Goal: Task Accomplishment & Management: Complete application form

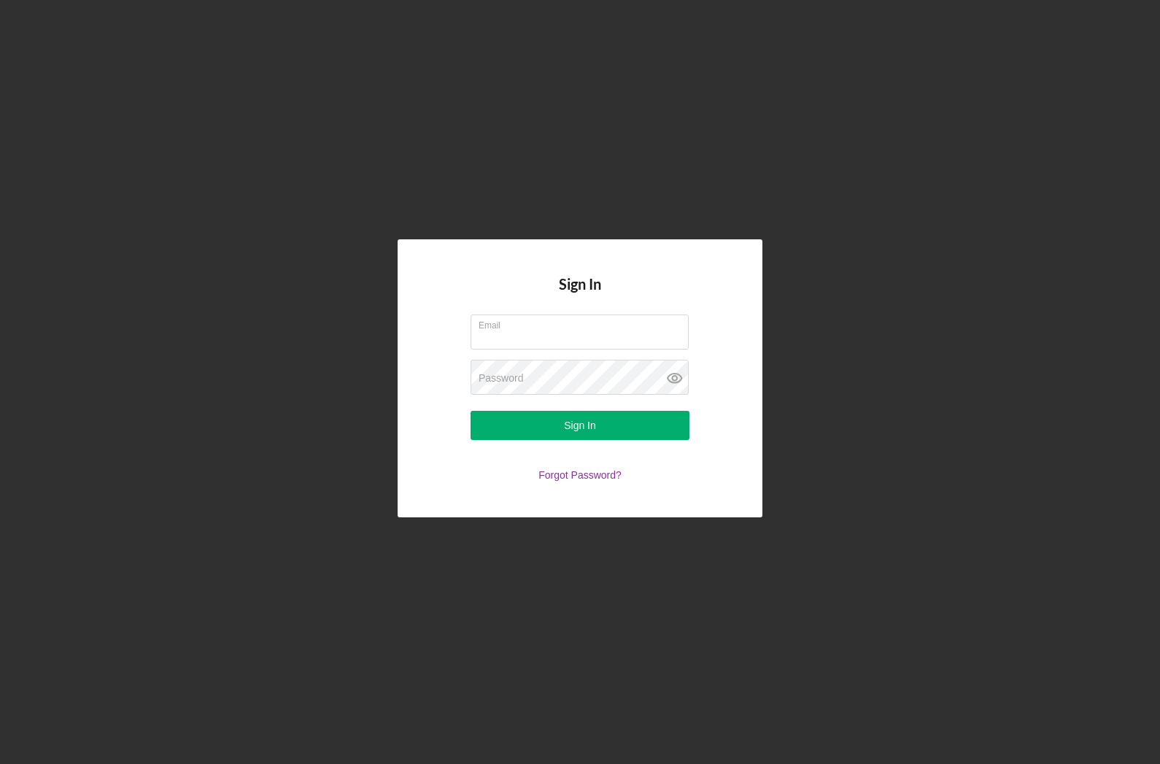
type input "vinhar@rochdalecapital.org"
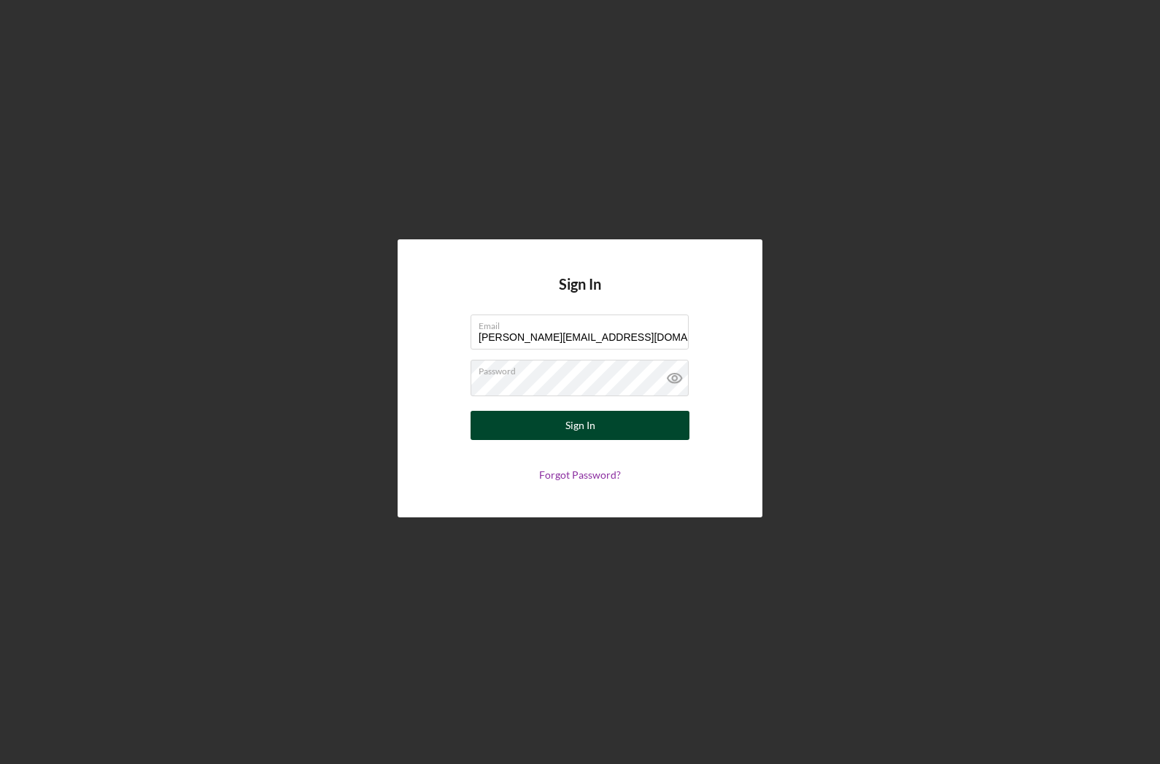
click at [575, 433] on div "Sign In" at bounding box center [580, 425] width 30 height 29
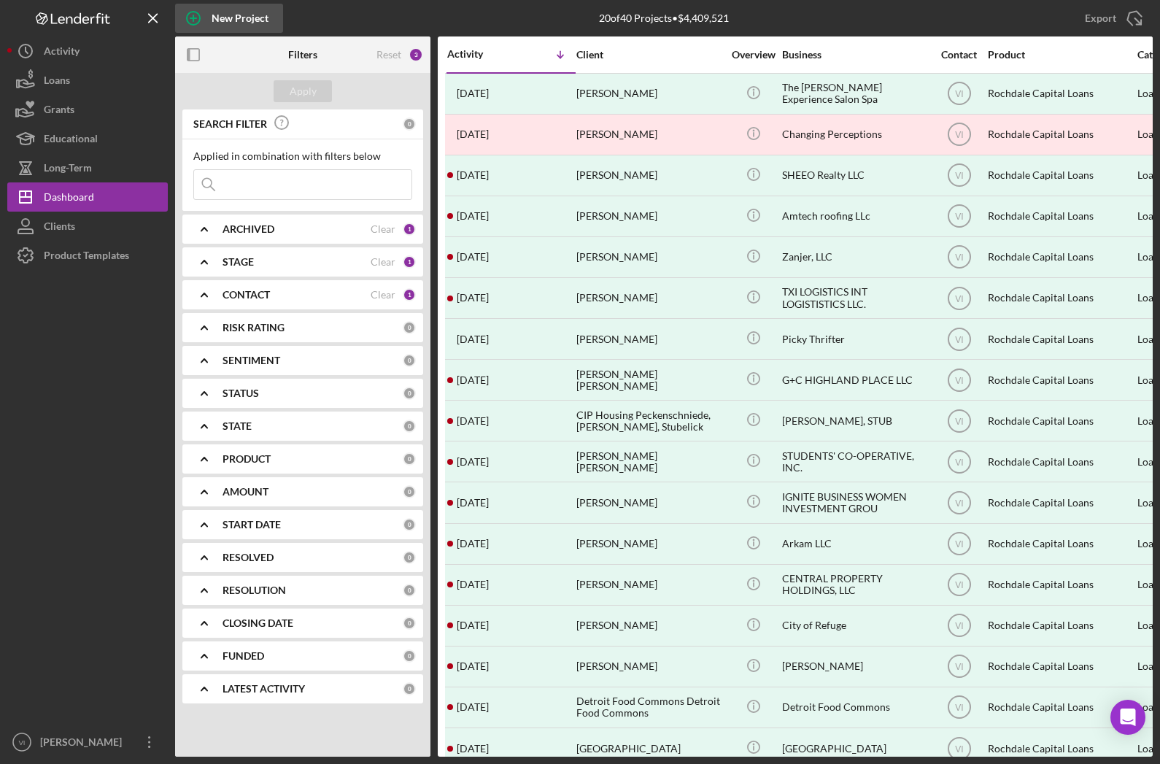
click at [232, 23] on div "New Project" at bounding box center [240, 18] width 57 height 29
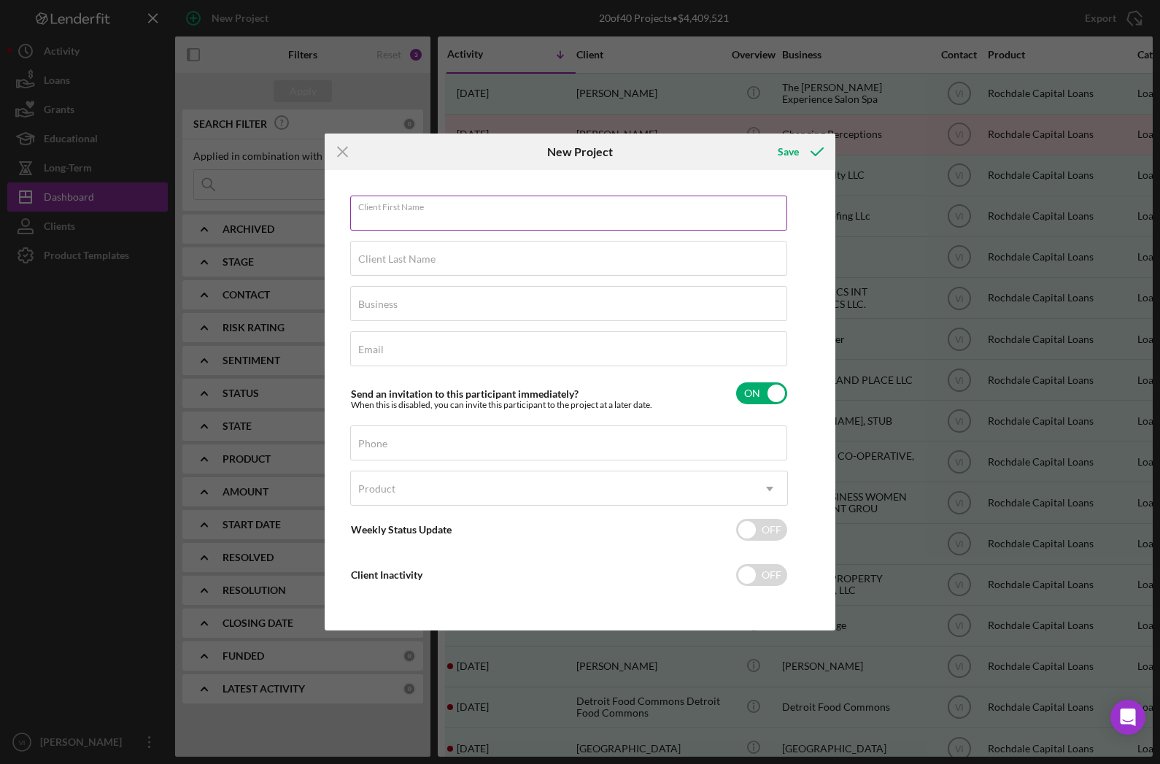
click at [447, 227] on input "Client First Name" at bounding box center [568, 213] width 437 height 35
type input "MCLC"
click at [423, 364] on div "Email Required" at bounding box center [569, 349] width 438 height 36
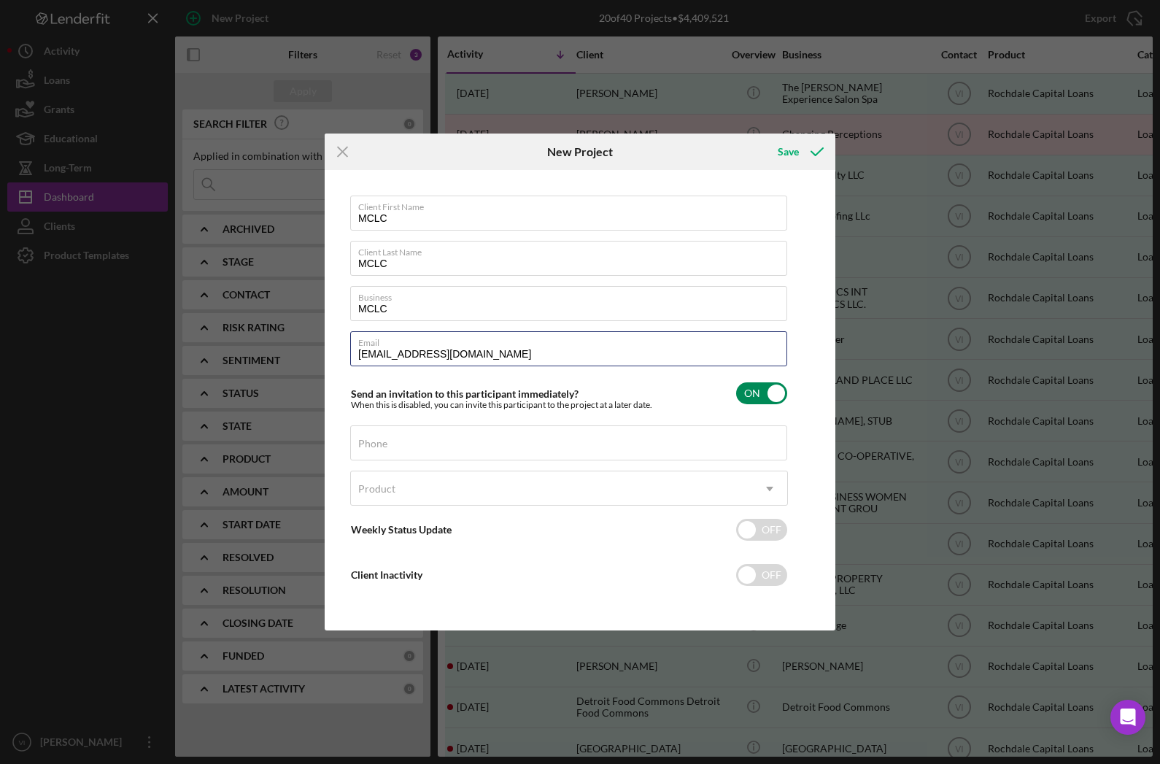
type input "[EMAIL_ADDRESS][DOMAIN_NAME]"
click at [773, 401] on input "checkbox" at bounding box center [761, 393] width 51 height 22
checkbox input "false"
click at [787, 161] on div "Save" at bounding box center [788, 151] width 21 height 29
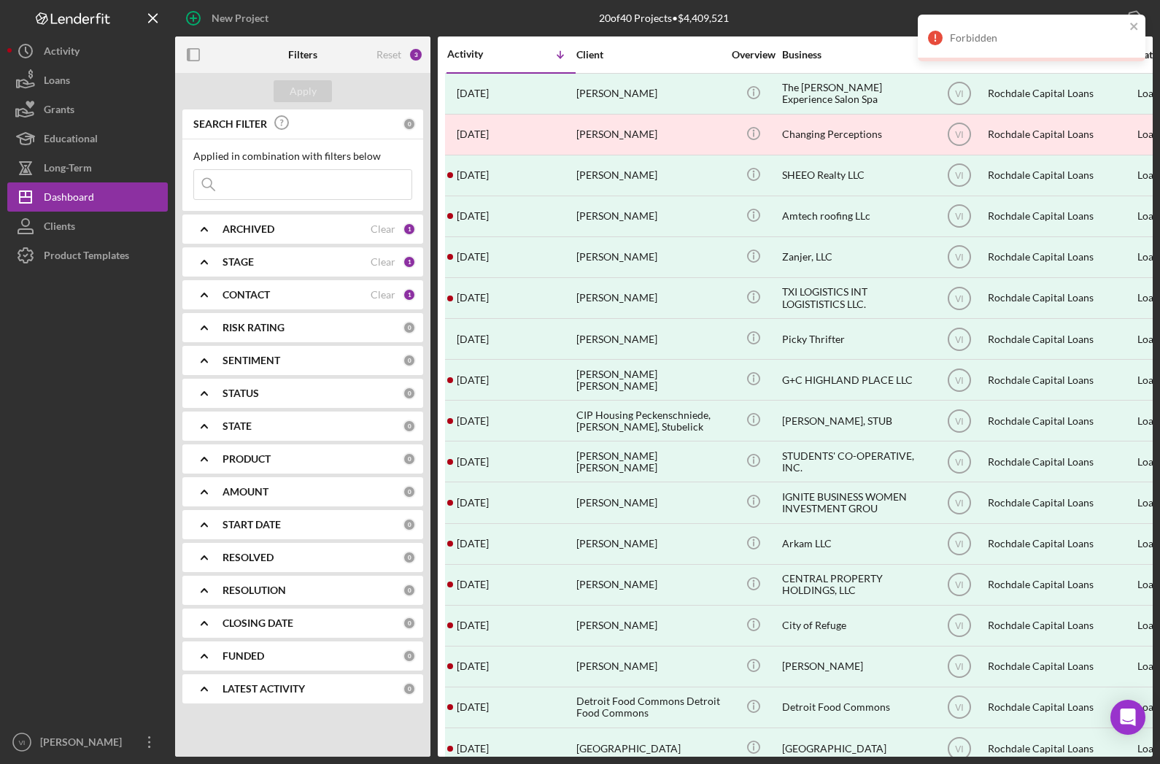
click at [1027, 45] on div "Forbidden" at bounding box center [1027, 37] width 206 height 23
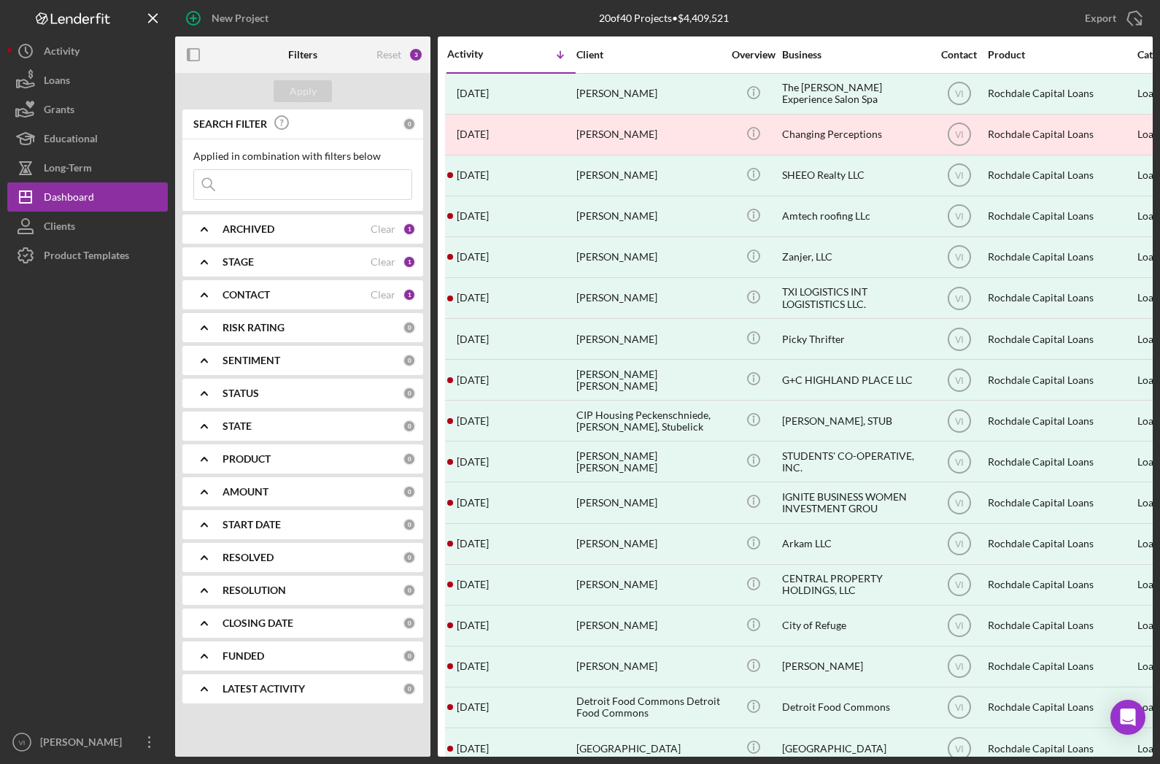
click at [222, 293] on icon "Icon/Expander" at bounding box center [204, 295] width 36 height 36
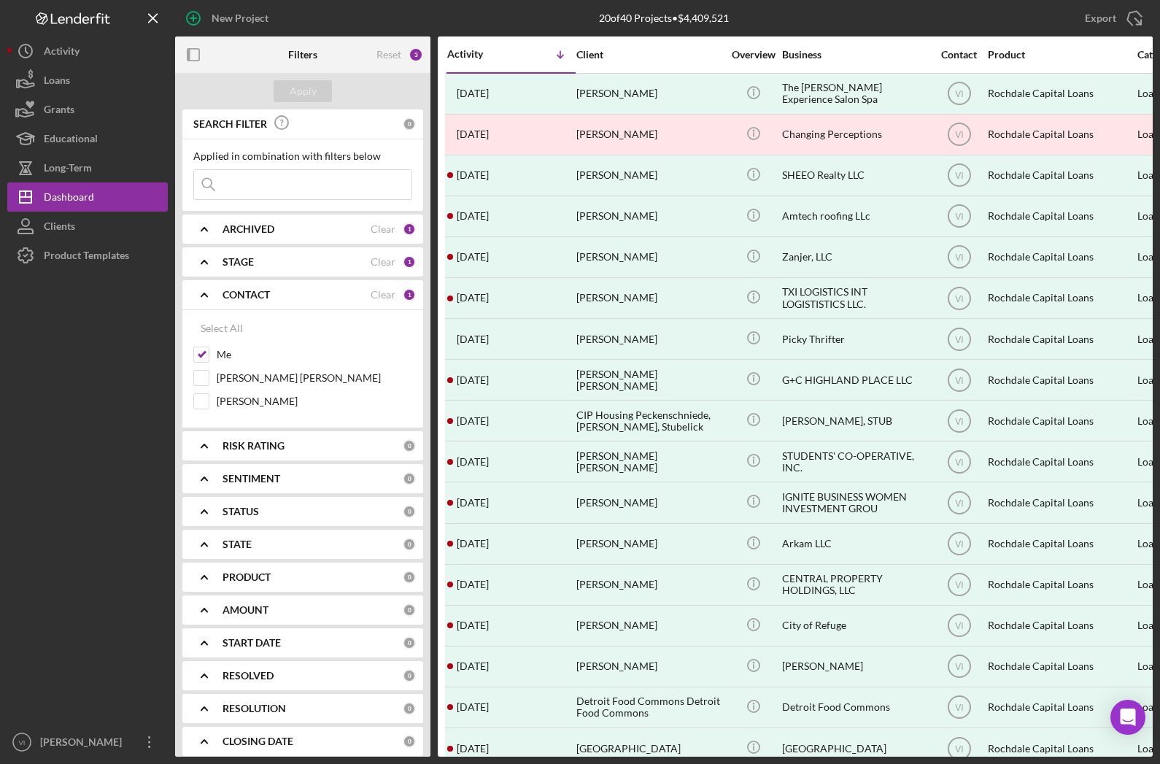
click at [199, 298] on icon "Icon/Expander" at bounding box center [204, 295] width 36 height 36
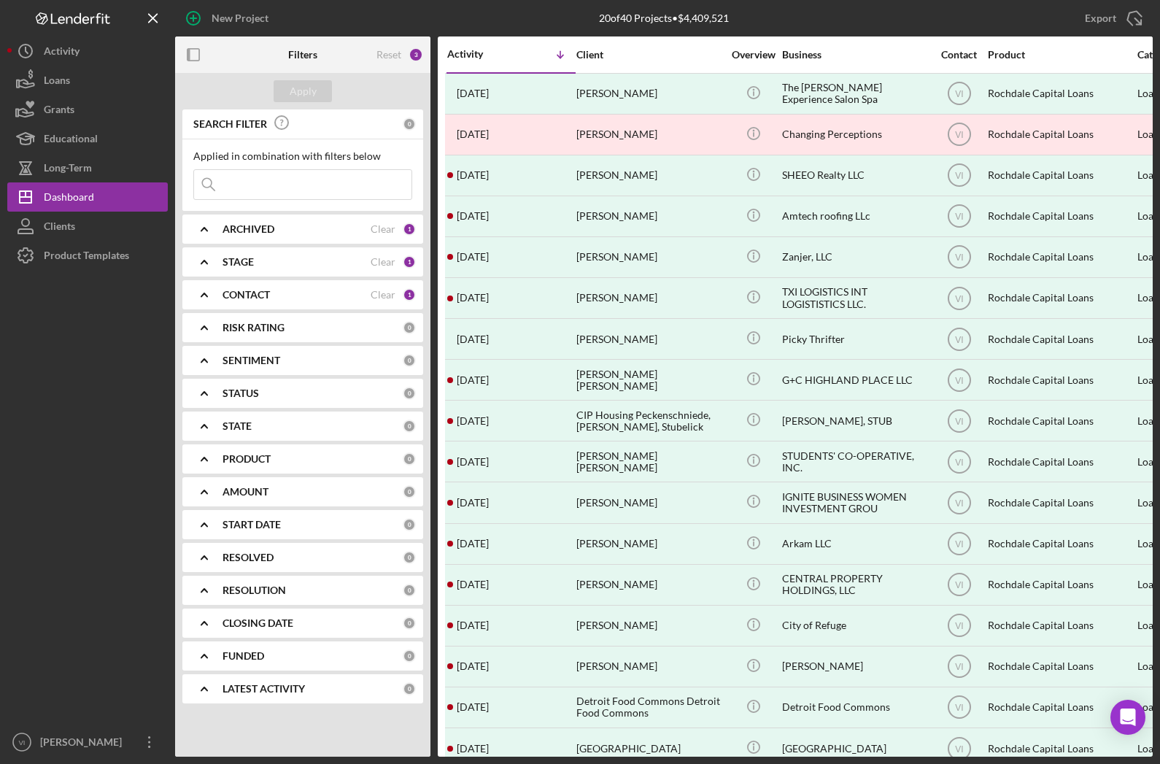
click at [209, 260] on icon "Icon/Expander" at bounding box center [204, 262] width 36 height 36
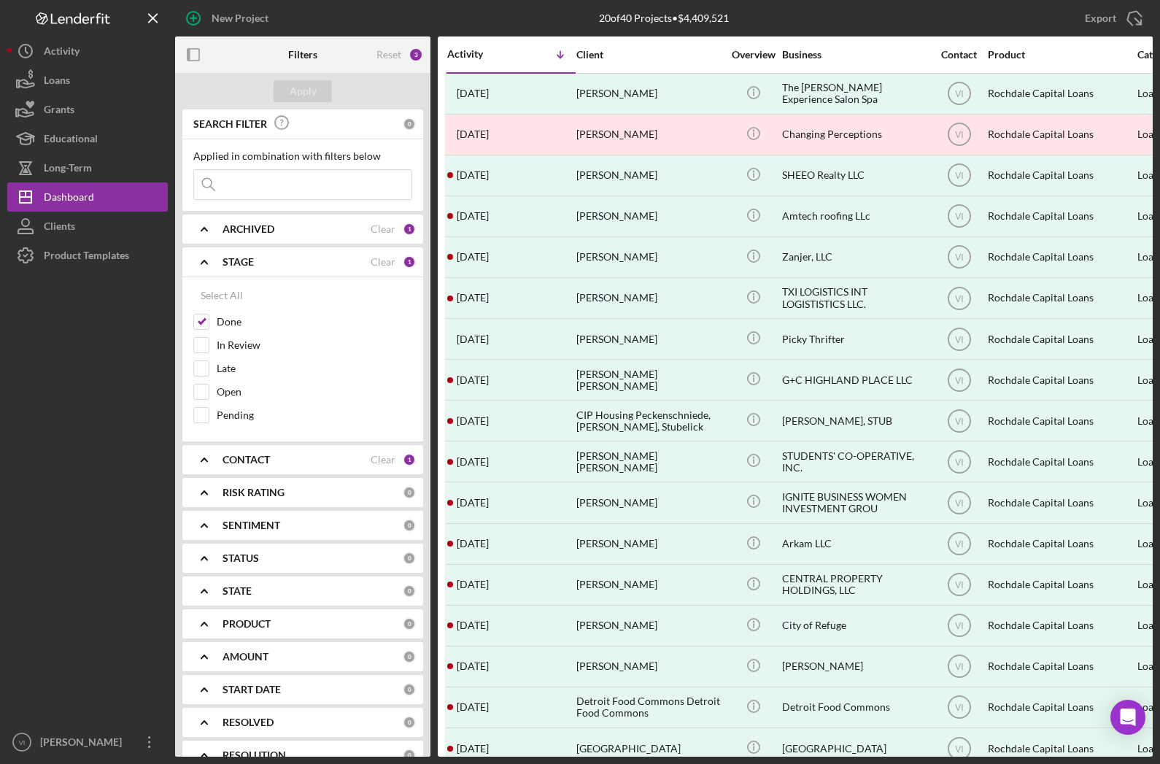
click at [214, 261] on icon "Icon/Expander" at bounding box center [204, 262] width 36 height 36
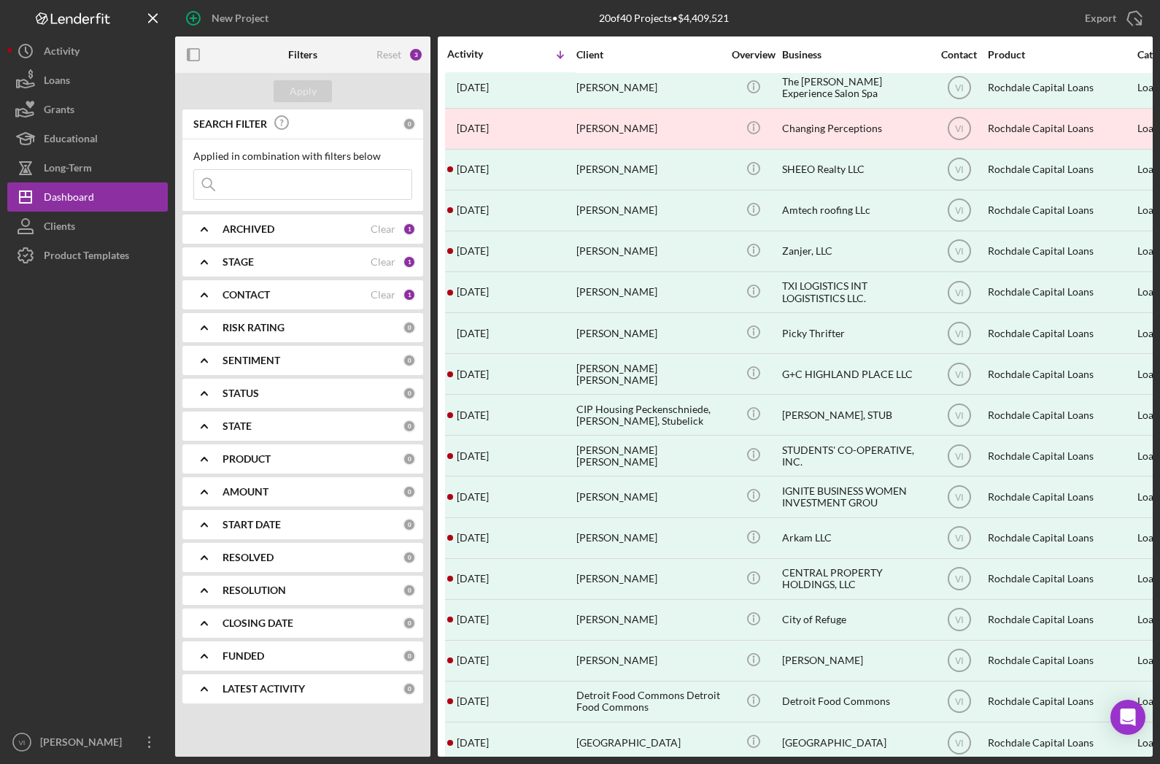
scroll to position [7, -4]
click at [58, 50] on div "Activity" at bounding box center [62, 52] width 36 height 33
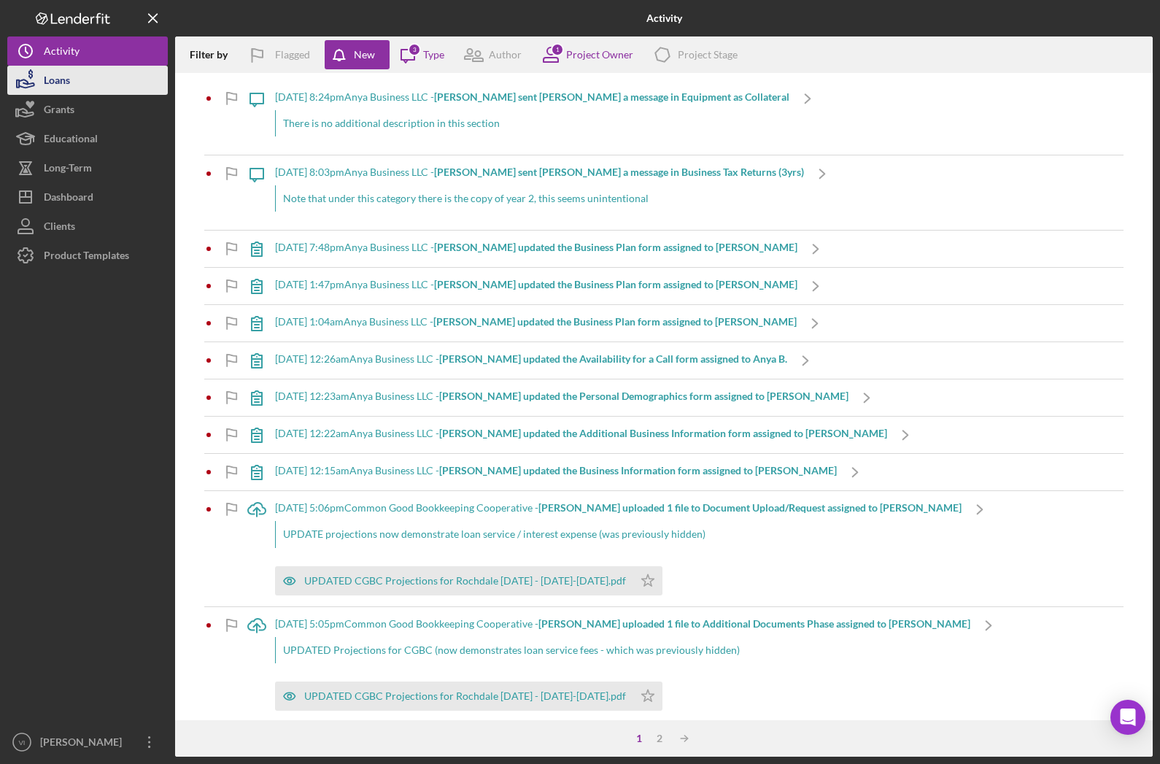
click at [59, 82] on div "Loans" at bounding box center [57, 82] width 26 height 33
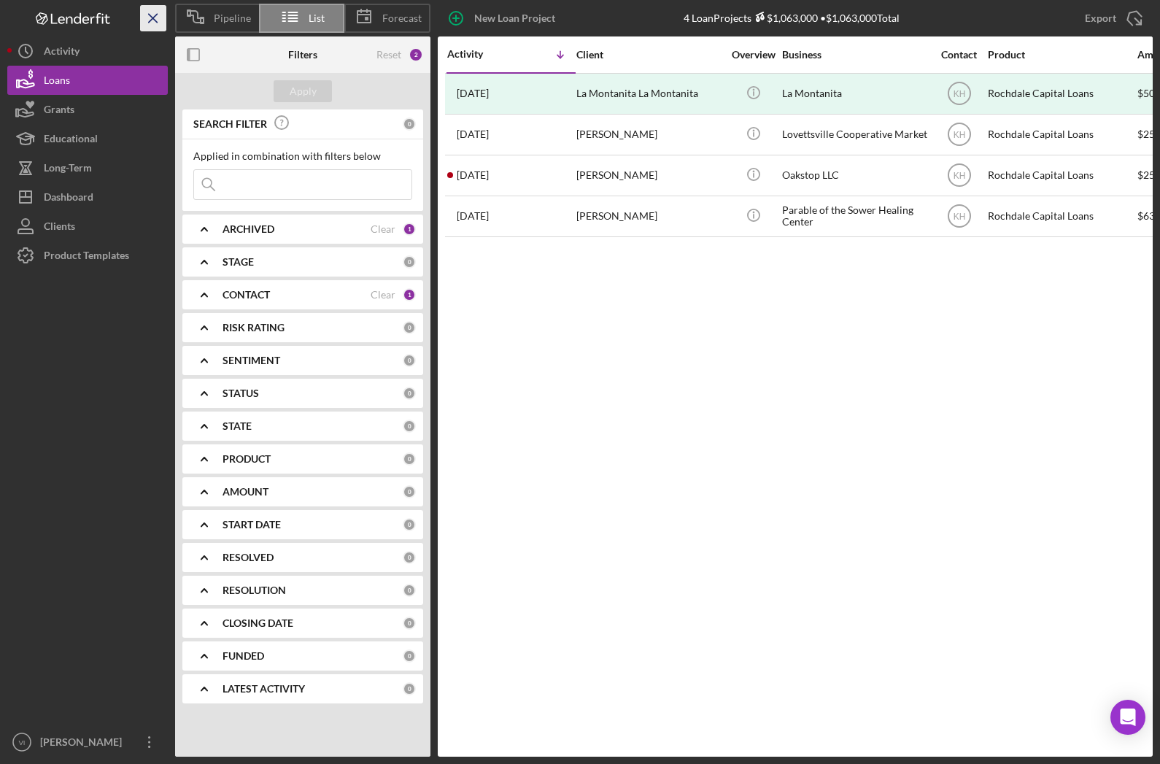
click at [148, 22] on icon "Icon/Menu Close" at bounding box center [153, 18] width 33 height 33
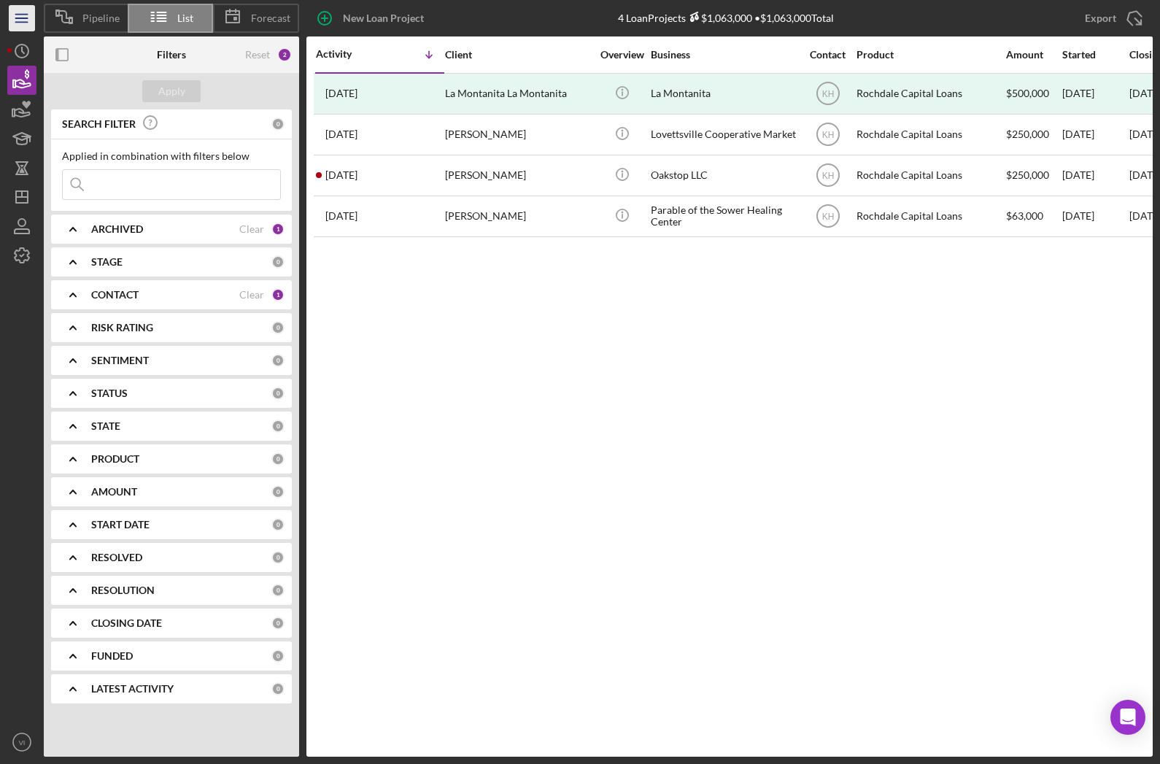
click at [31, 23] on icon "Icon/Menu" at bounding box center [22, 18] width 33 height 33
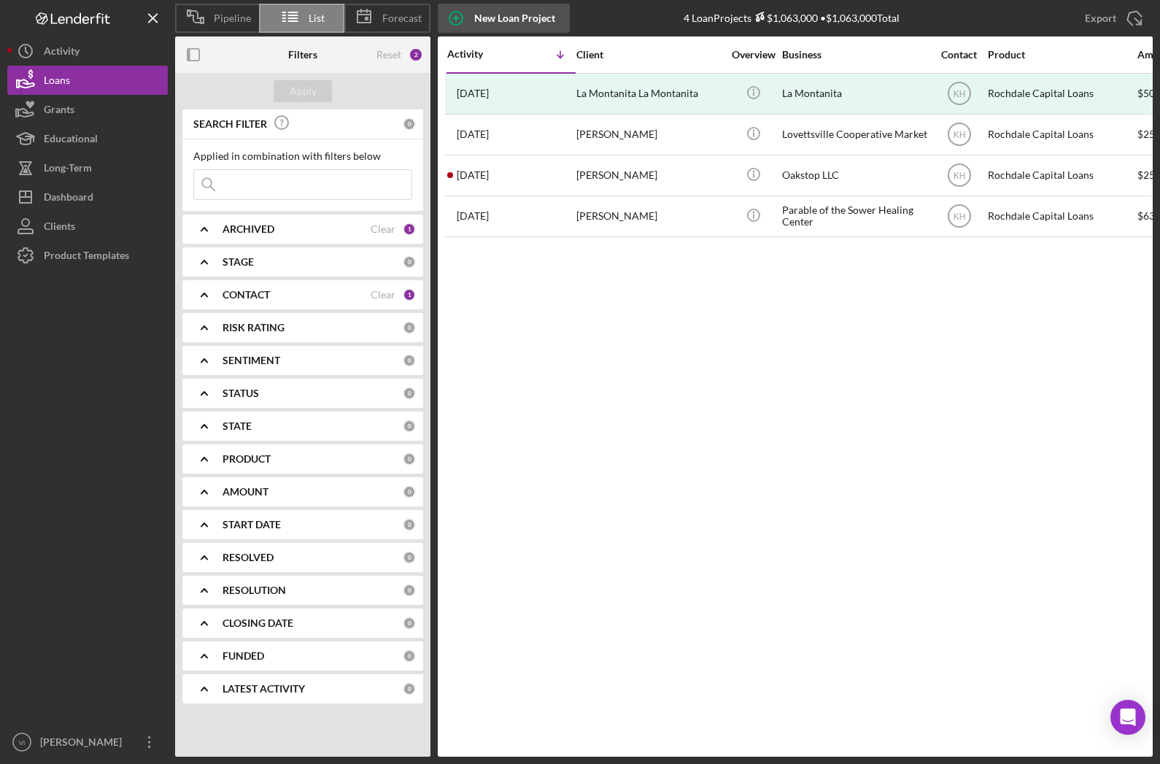
click at [532, 18] on div "New Loan Project" at bounding box center [514, 18] width 81 height 29
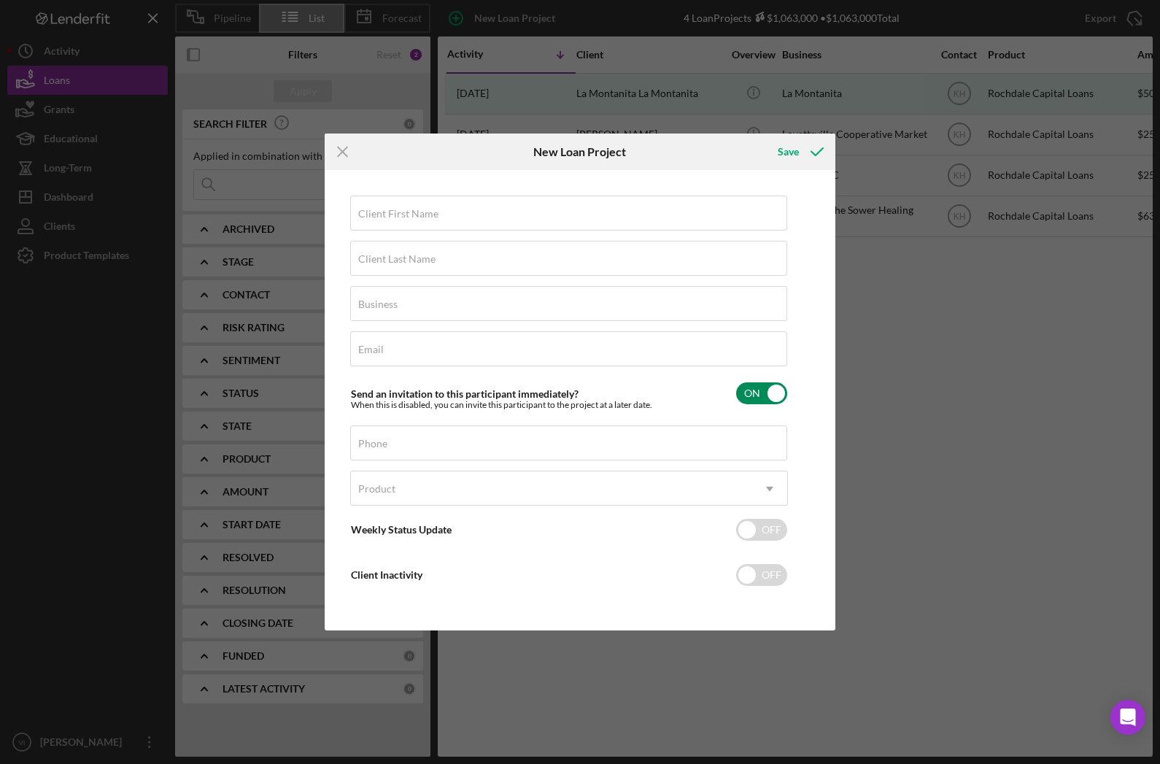
click at [759, 403] on input "checkbox" at bounding box center [761, 393] width 51 height 22
checkbox input "false"
click at [737, 215] on input "Client First Name" at bounding box center [568, 213] width 437 height 35
type input "MCLC"
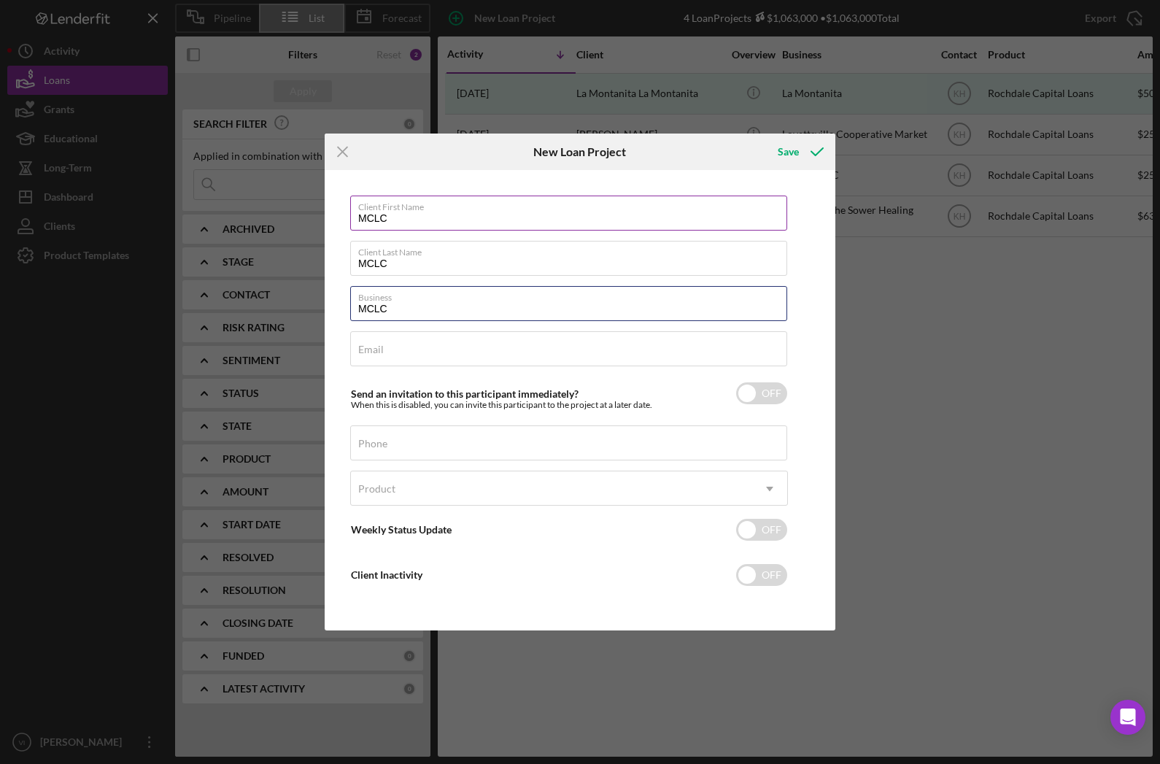
type input "MCLC"
type input "[EMAIL_ADDRESS][DOMAIN_NAME]"
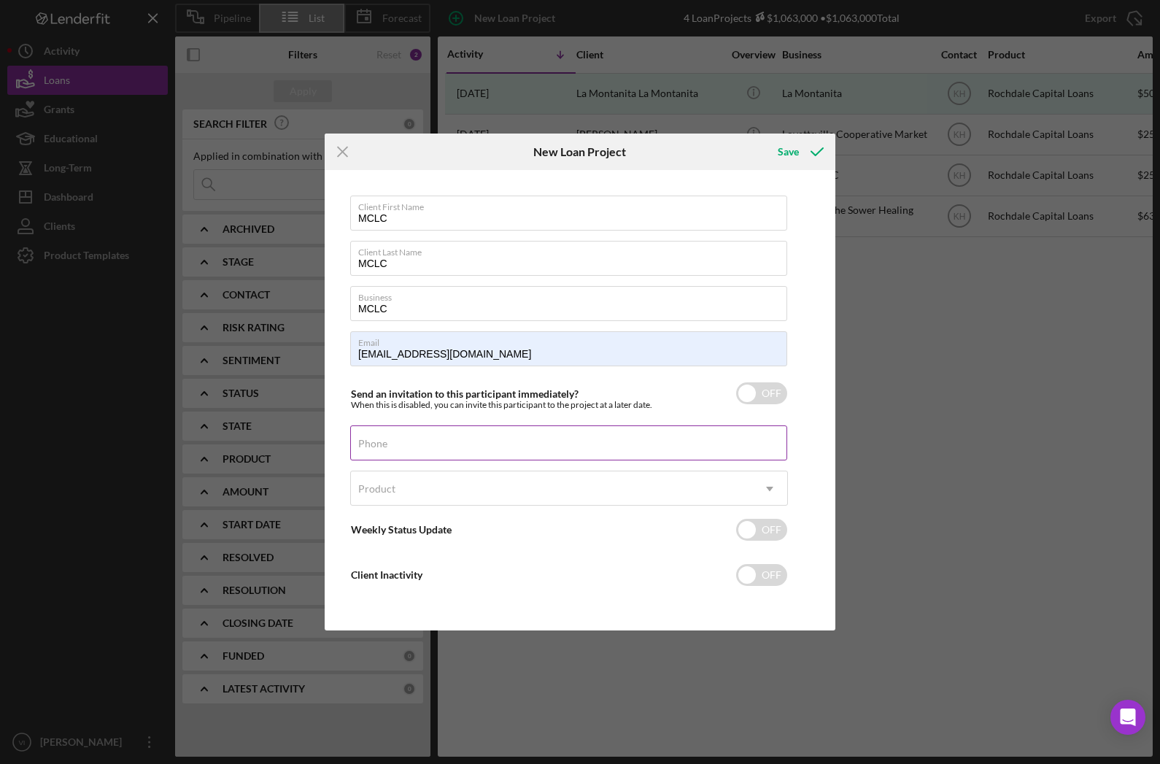
click at [716, 455] on div "Phone" at bounding box center [569, 443] width 438 height 36
type input "(000) 000-0000"
click at [522, 528] on div "Weekly Status Update OFF" at bounding box center [569, 529] width 438 height 31
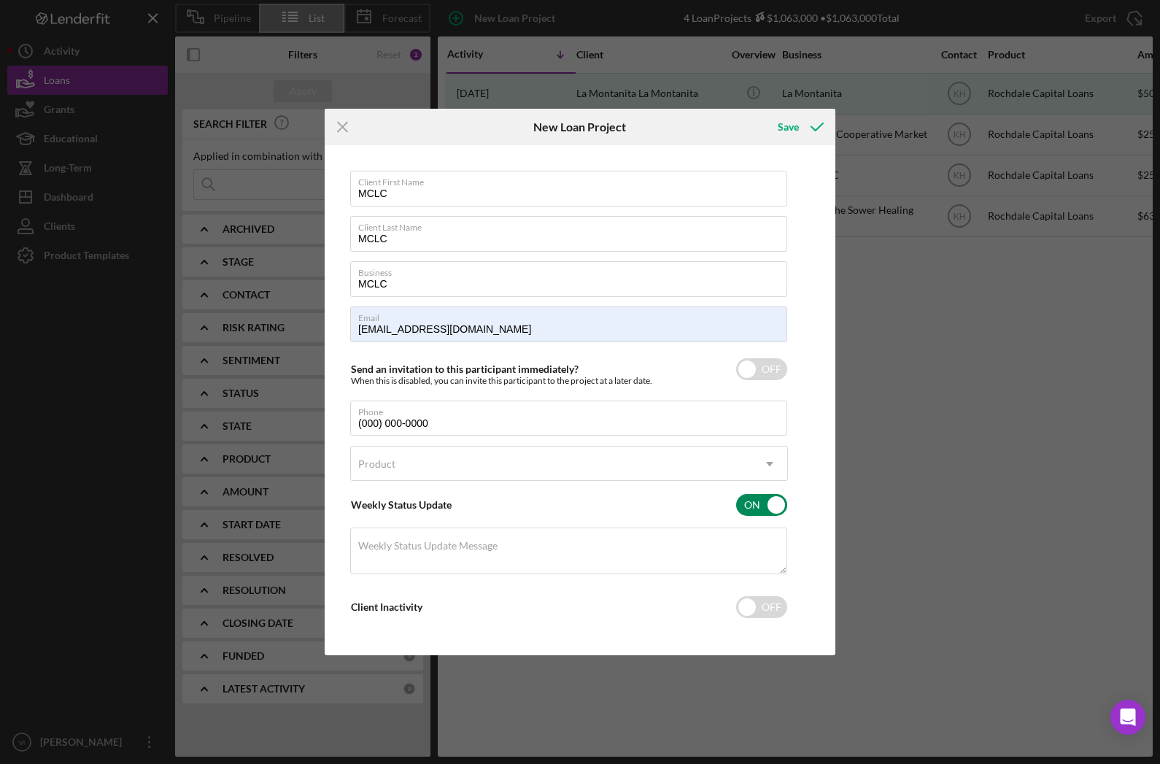
click at [515, 515] on div "Weekly Status Update ON" at bounding box center [569, 505] width 438 height 31
checkbox input "false"
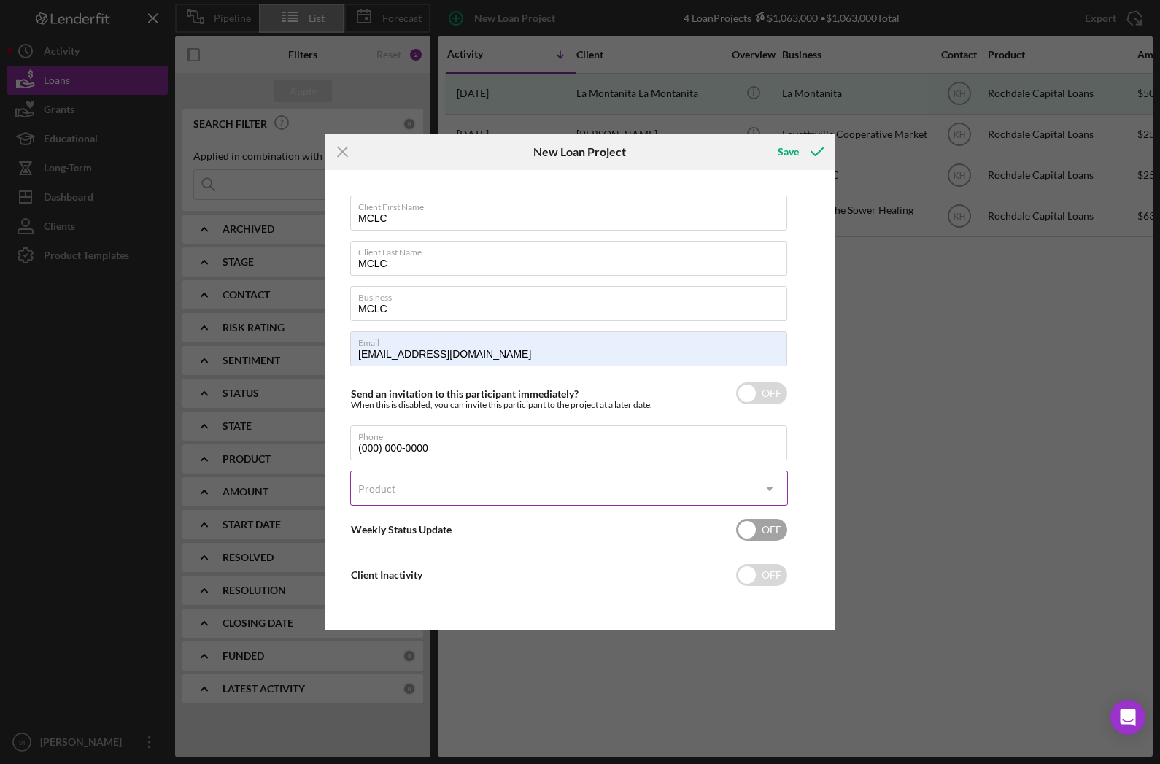
click at [519, 486] on div "Product" at bounding box center [551, 489] width 401 height 34
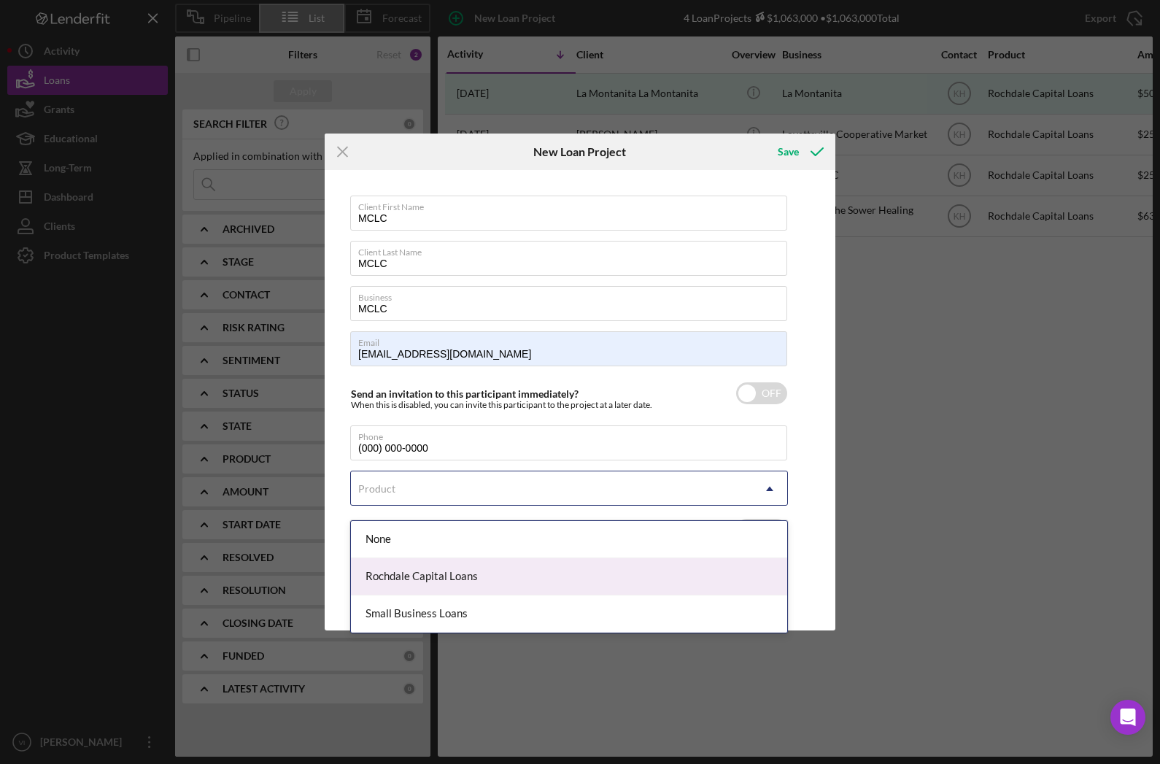
click at [489, 576] on div "Rochdale Capital Loans" at bounding box center [569, 576] width 436 height 37
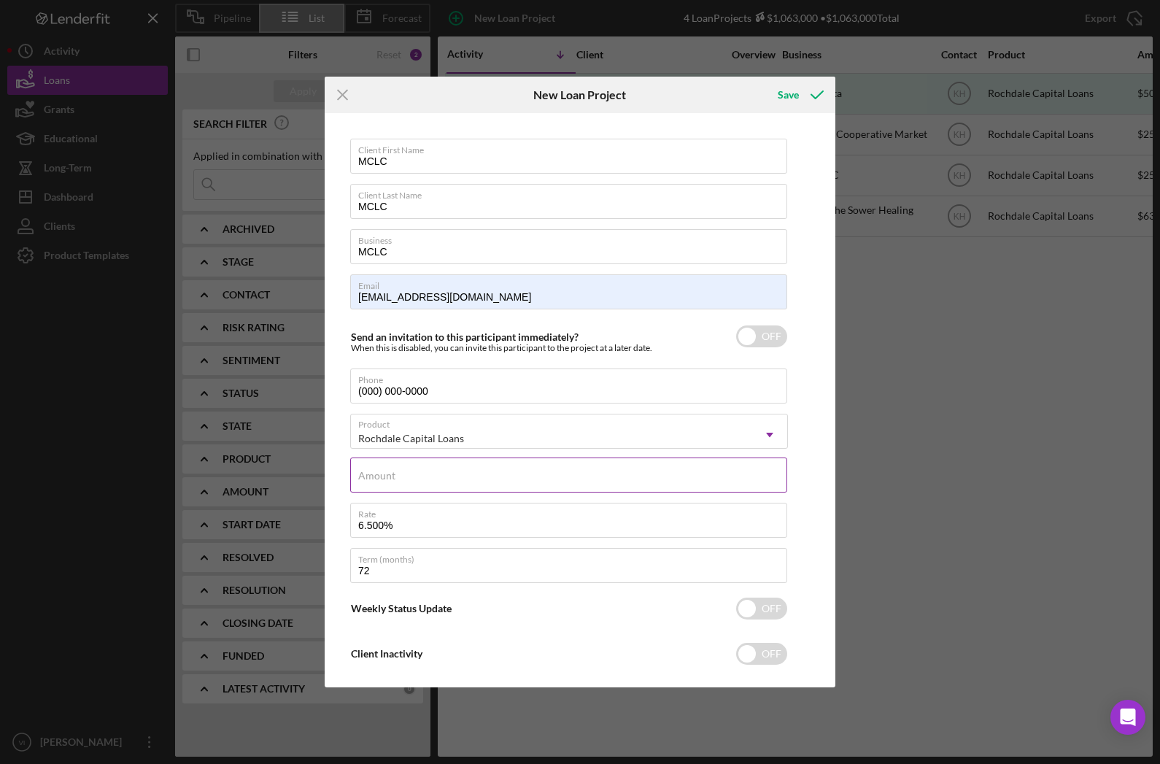
click at [547, 487] on input "Amount" at bounding box center [568, 474] width 437 height 35
type input "$137,500"
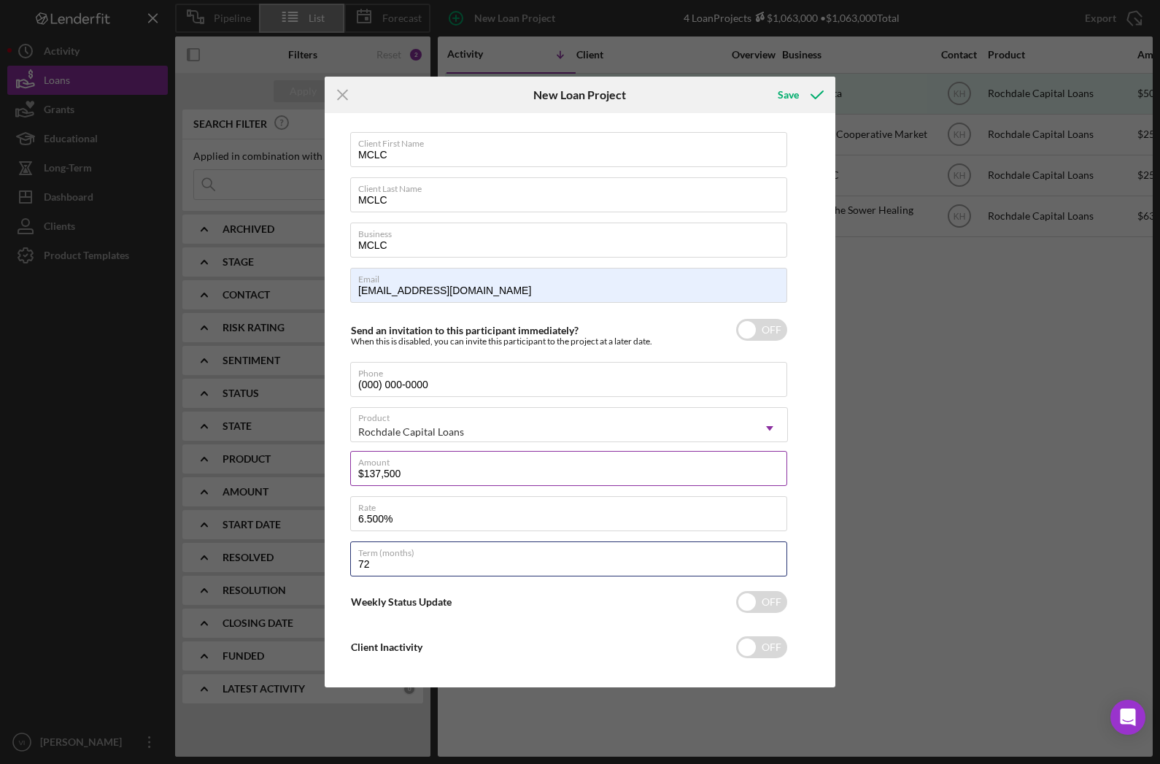
scroll to position [6, 0]
click at [795, 90] on div "Save" at bounding box center [788, 94] width 21 height 29
checkbox input "true"
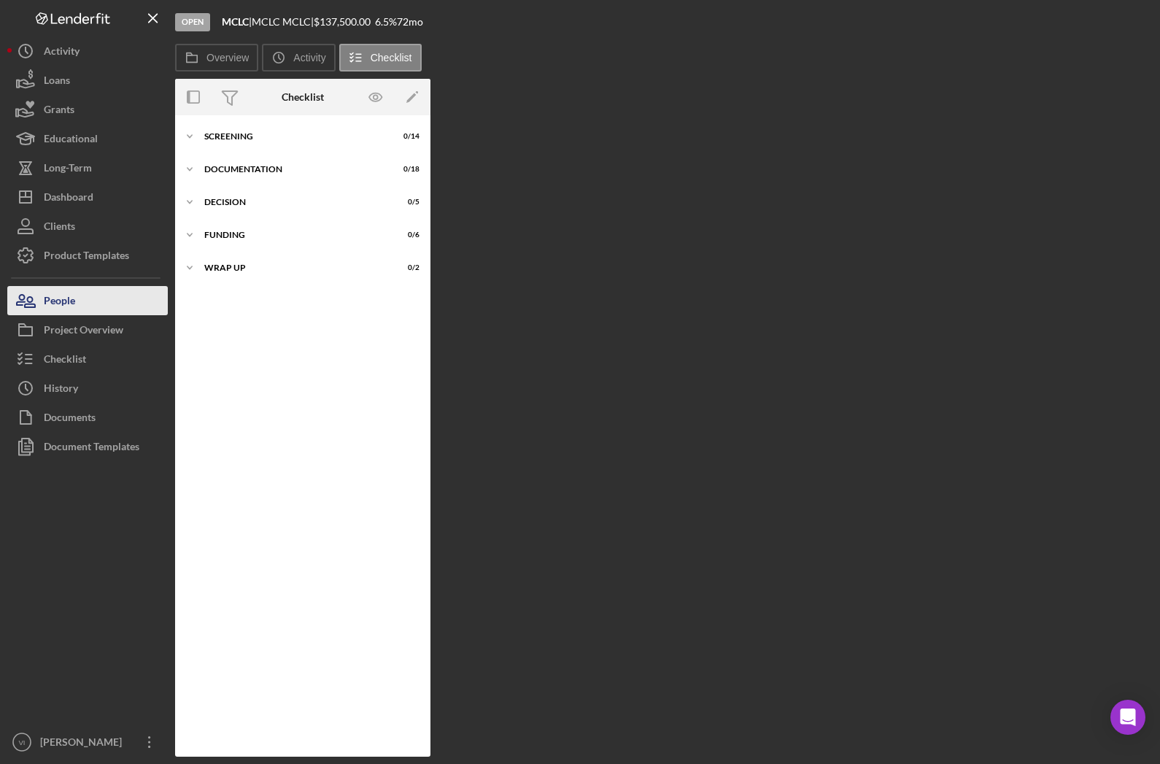
click at [109, 302] on button "People" at bounding box center [87, 300] width 161 height 29
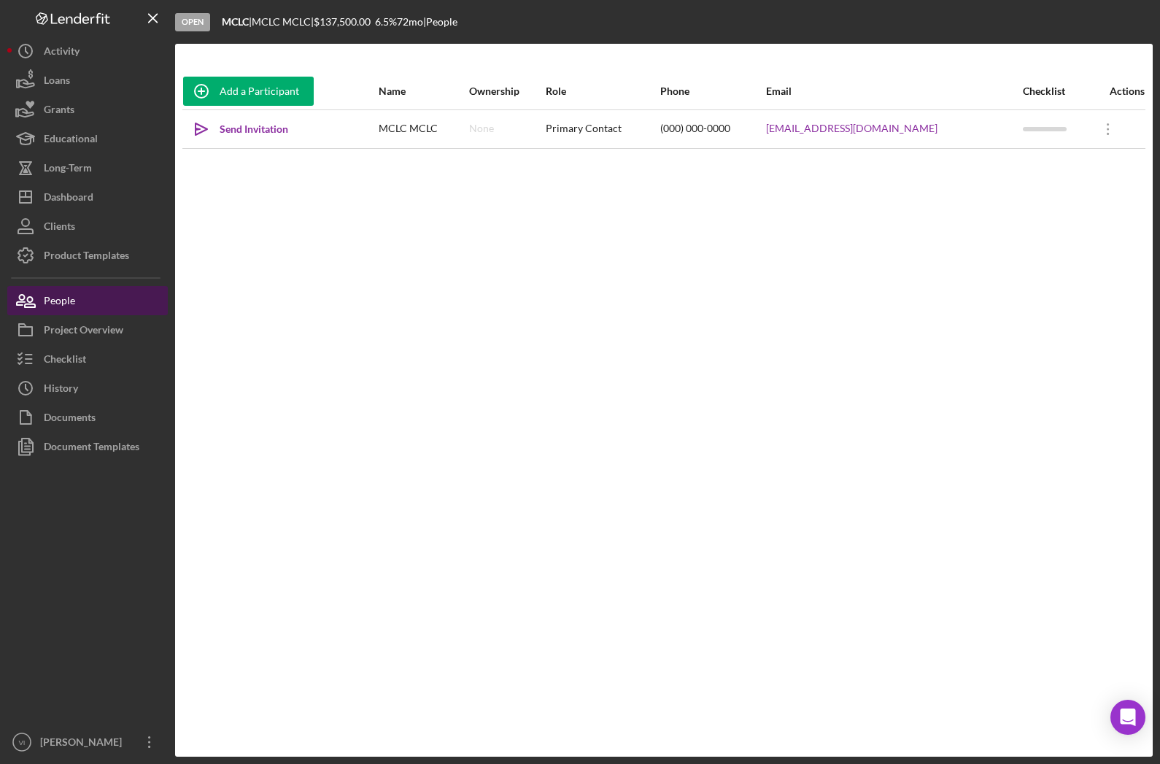
click at [109, 301] on button "People" at bounding box center [87, 300] width 161 height 29
click at [119, 325] on div "Project Overview" at bounding box center [84, 331] width 80 height 33
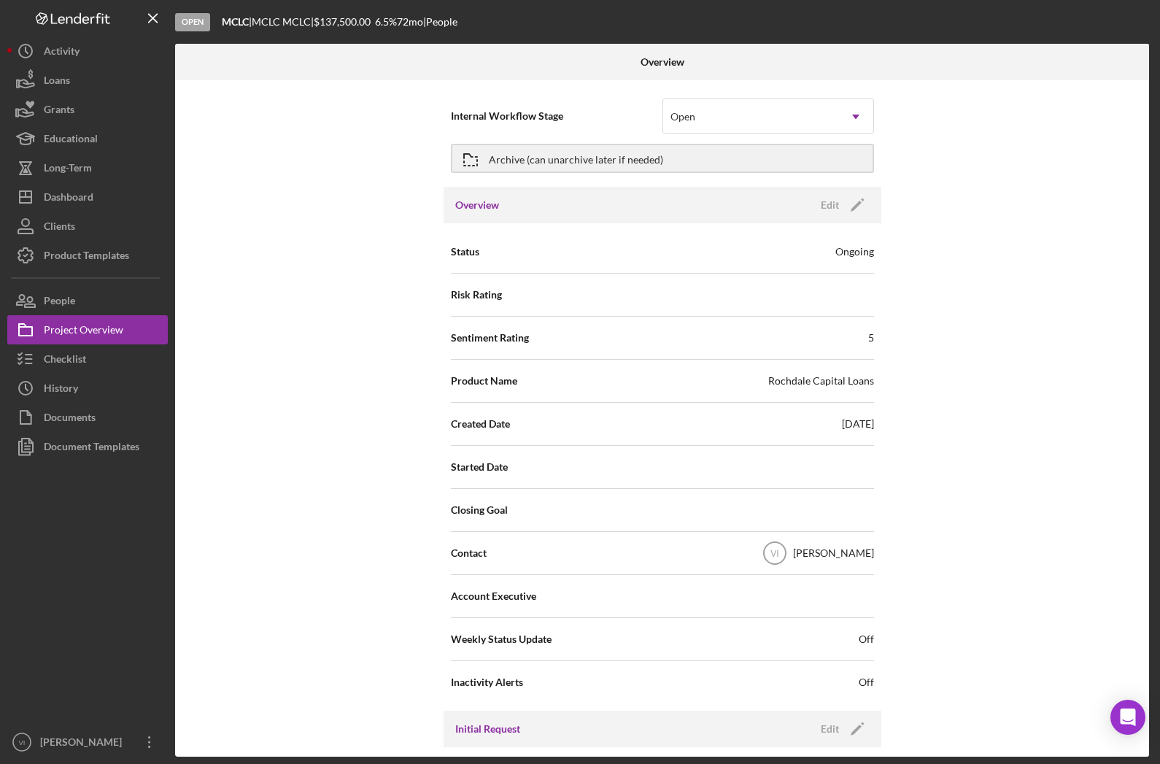
click at [751, 204] on div "Overview Edit Icon/Edit" at bounding box center [663, 205] width 438 height 36
click at [862, 190] on div "Overview Edit Icon/Edit" at bounding box center [663, 205] width 438 height 36
click at [836, 196] on div "Edit" at bounding box center [830, 205] width 18 height 22
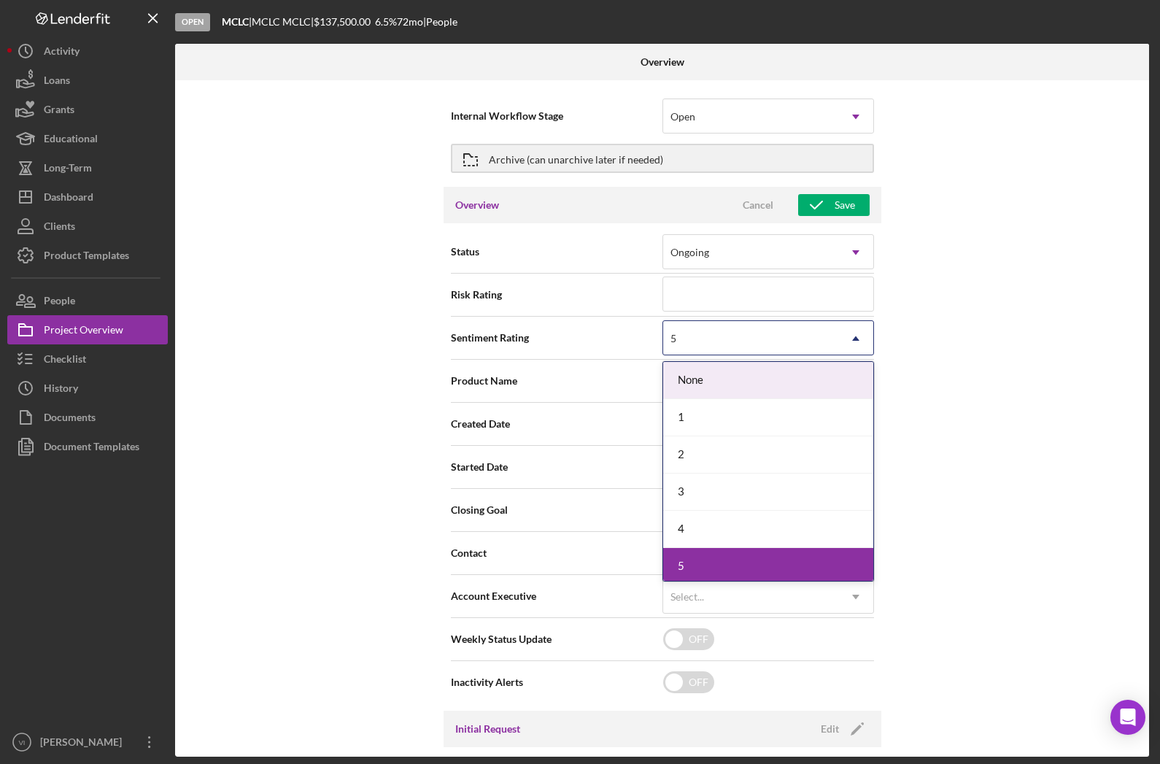
click at [776, 523] on div "4" at bounding box center [768, 529] width 210 height 37
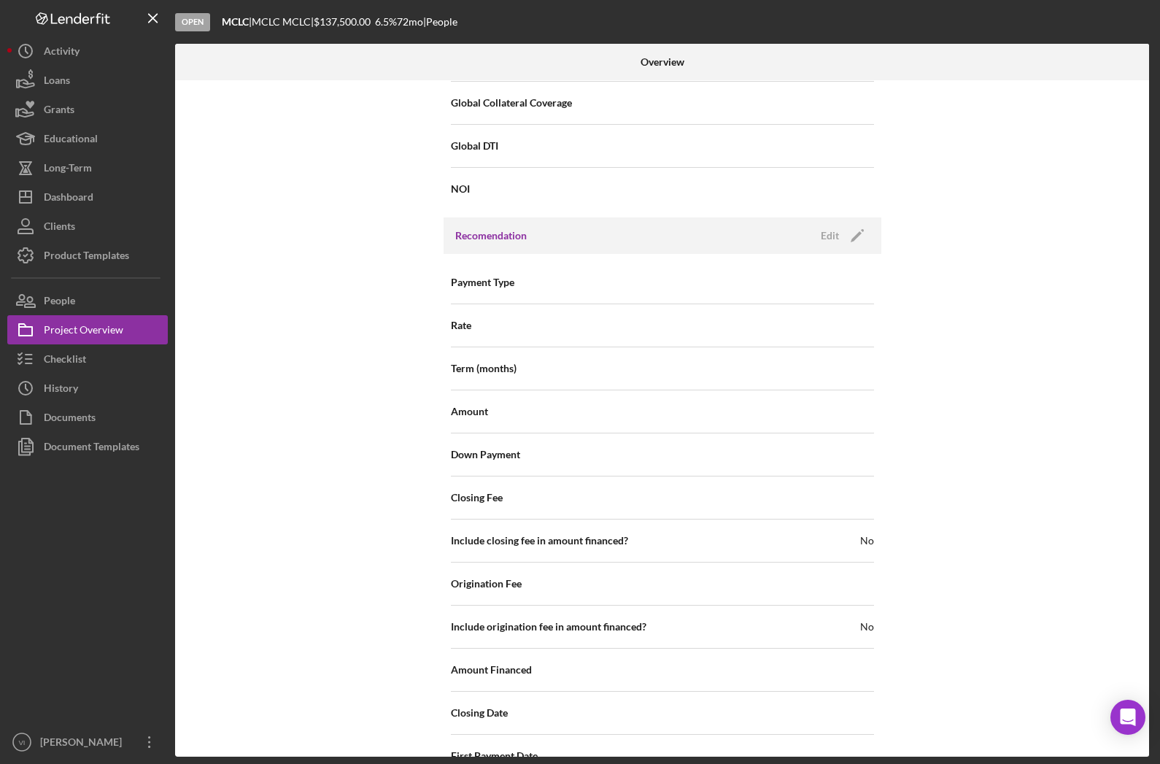
scroll to position [1144, 0]
click at [839, 232] on icon "Icon/Edit" at bounding box center [857, 237] width 36 height 36
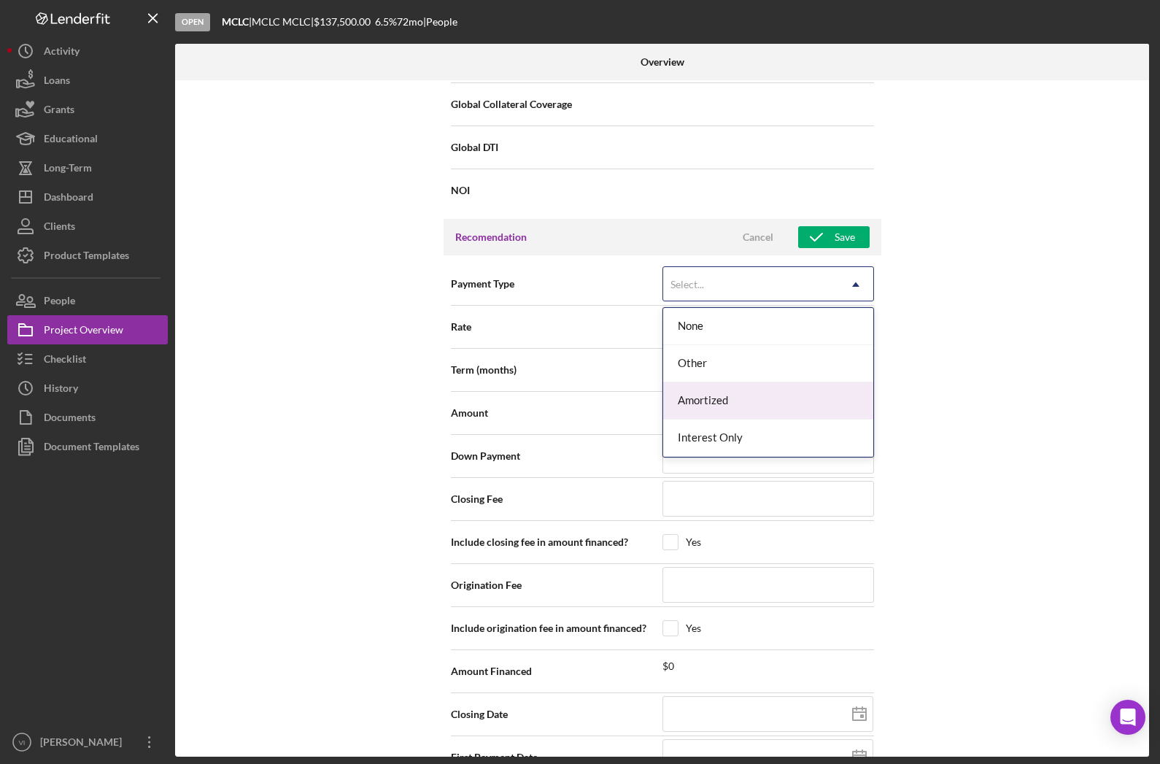
click at [806, 401] on div "Amortized" at bounding box center [768, 400] width 210 height 37
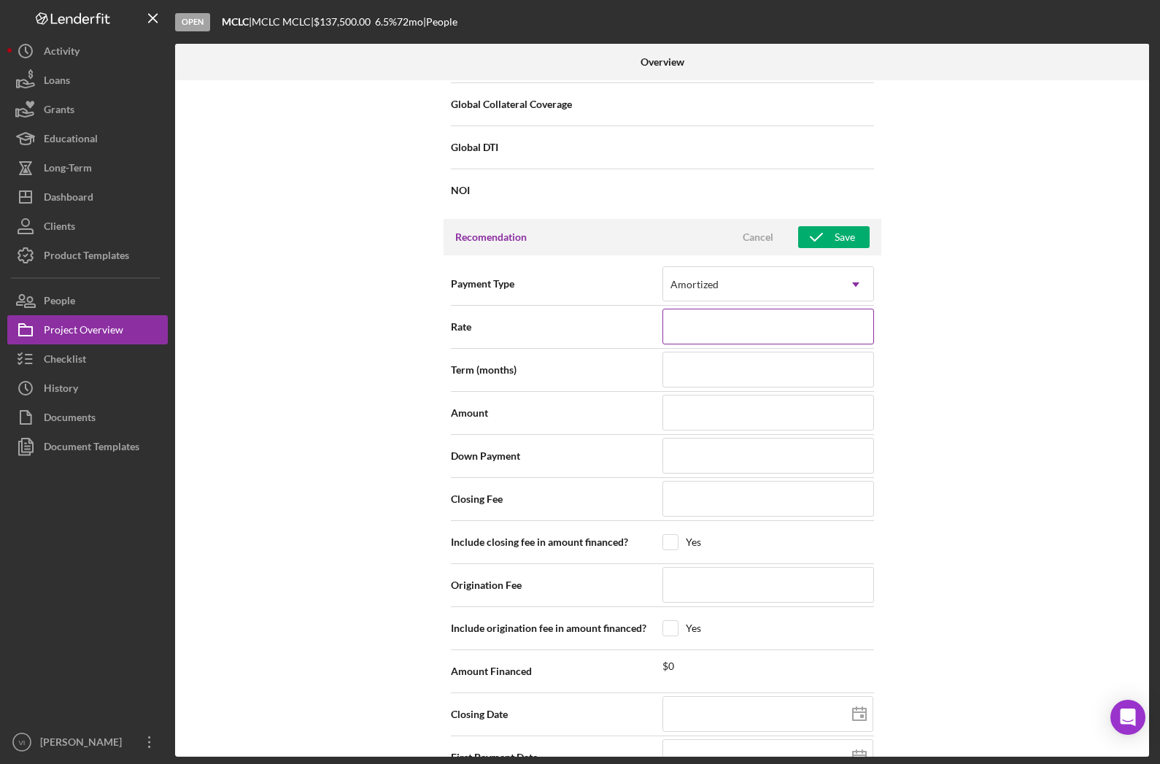
click at [837, 318] on input at bounding box center [768, 326] width 212 height 35
type input "6%"
type input "6.%"
type input "6.5%"
click at [812, 379] on input at bounding box center [768, 369] width 212 height 35
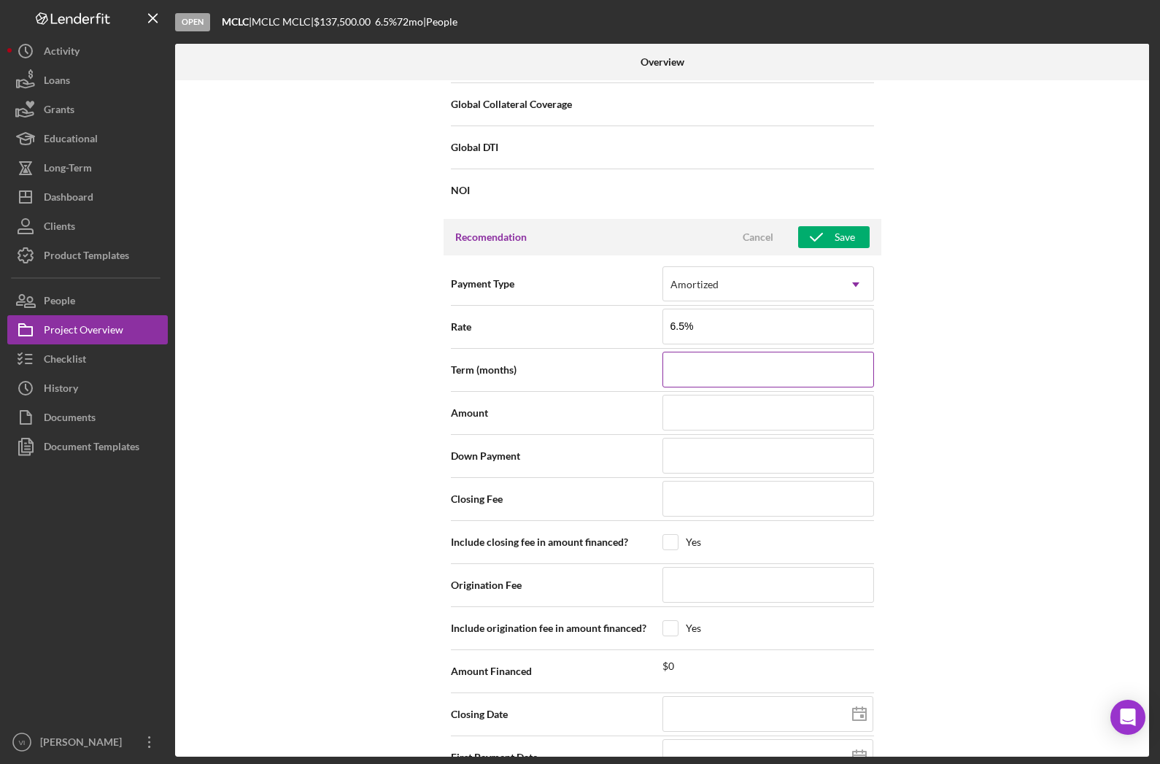
type input "6.500%"
type input "7"
type input "72"
click at [842, 223] on div "Recomendation Cancel Save" at bounding box center [663, 237] width 438 height 36
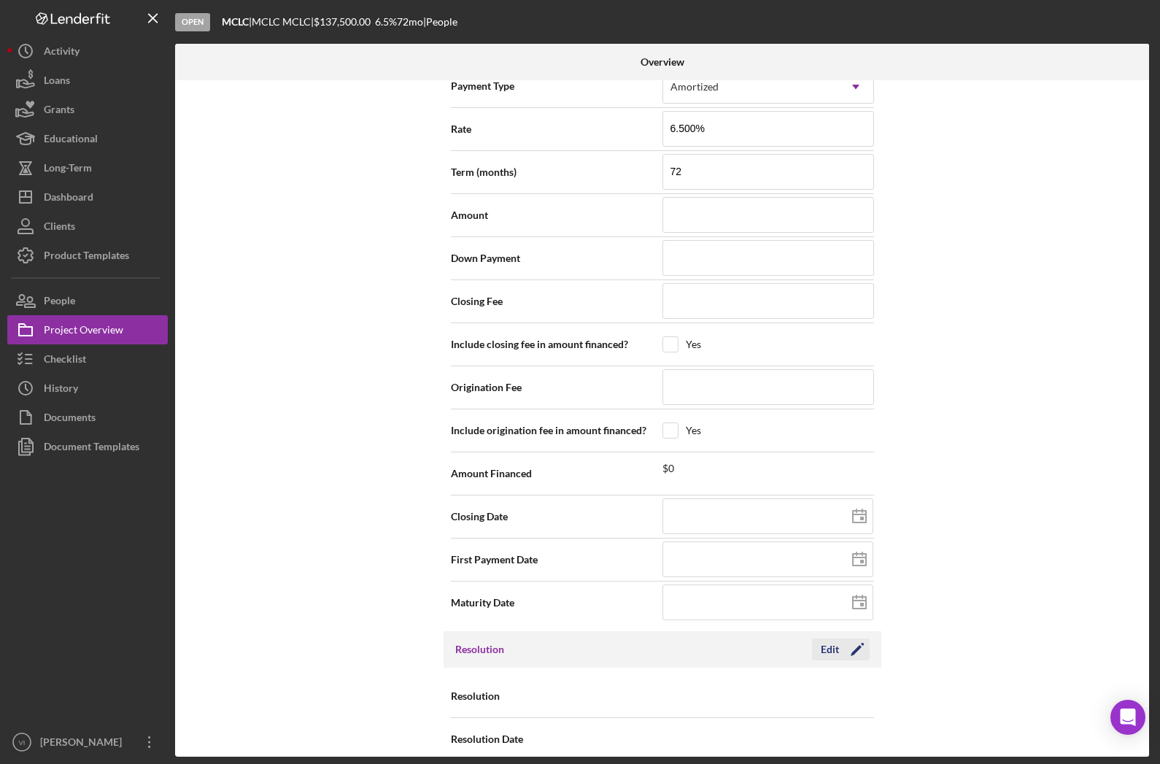
click at [843, 646] on icon "Icon/Edit" at bounding box center [857, 649] width 36 height 36
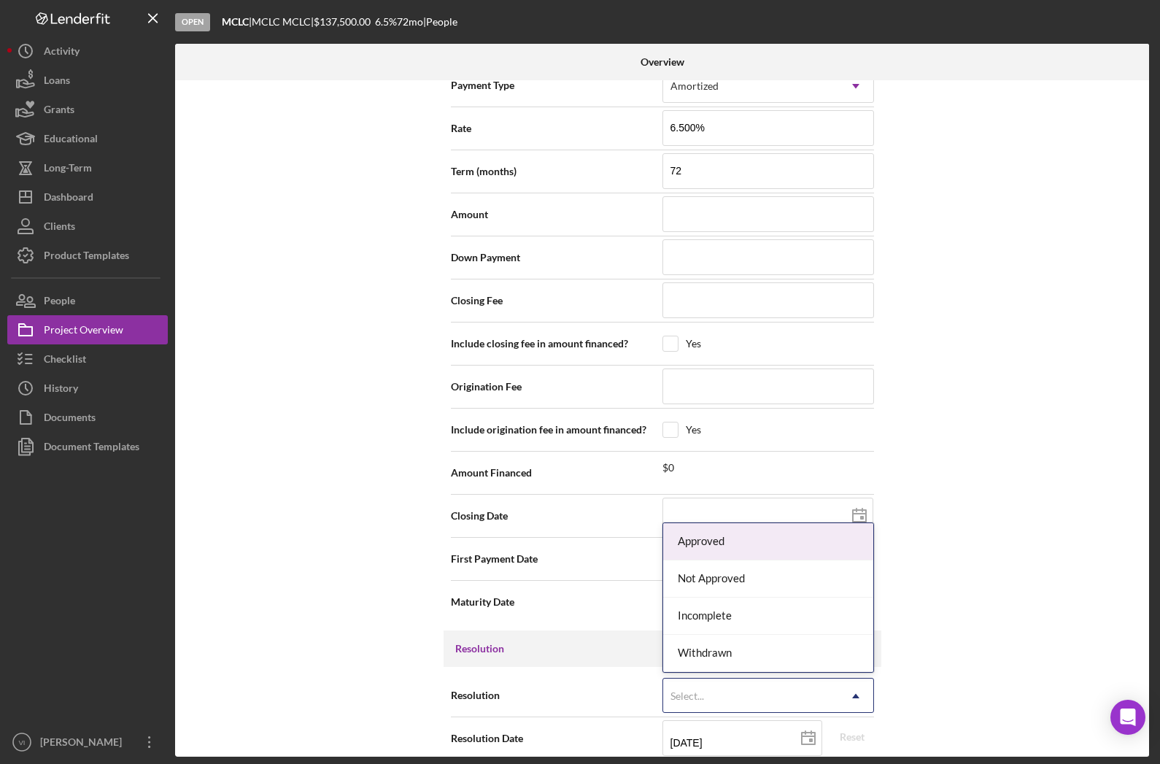
scroll to position [1342, 0]
click at [814, 541] on div "Approved" at bounding box center [768, 541] width 210 height 37
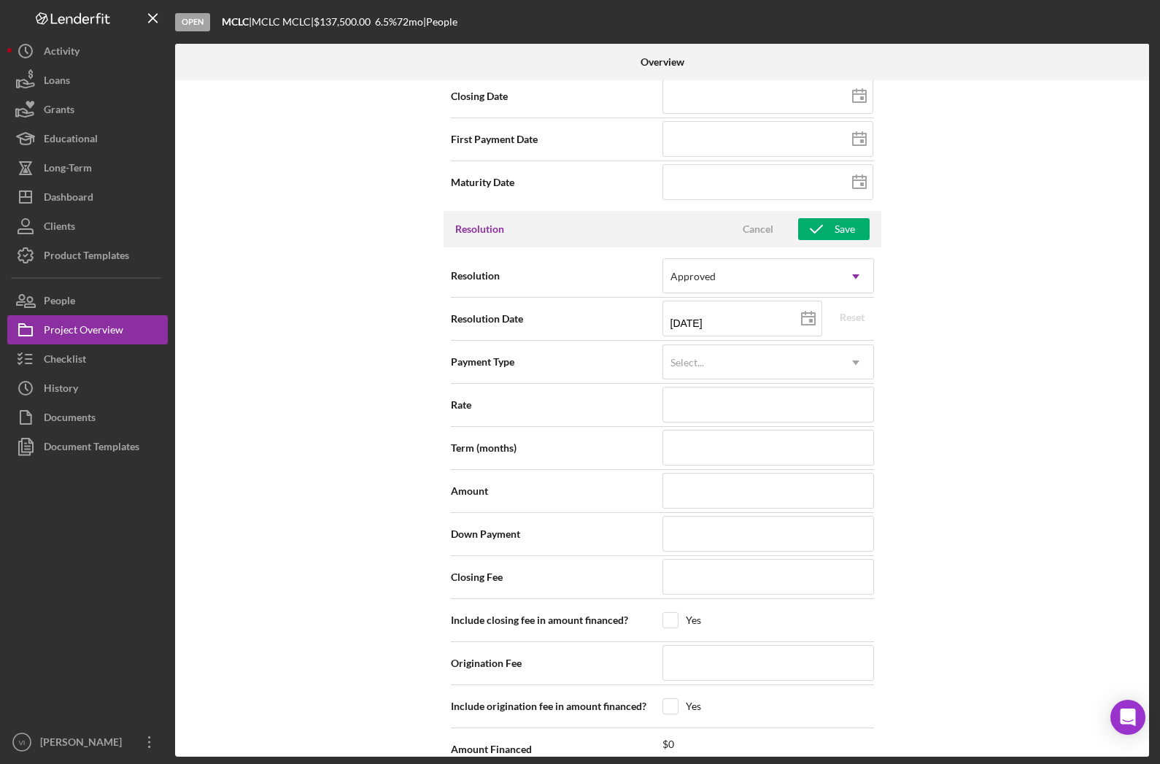
scroll to position [1773, 0]
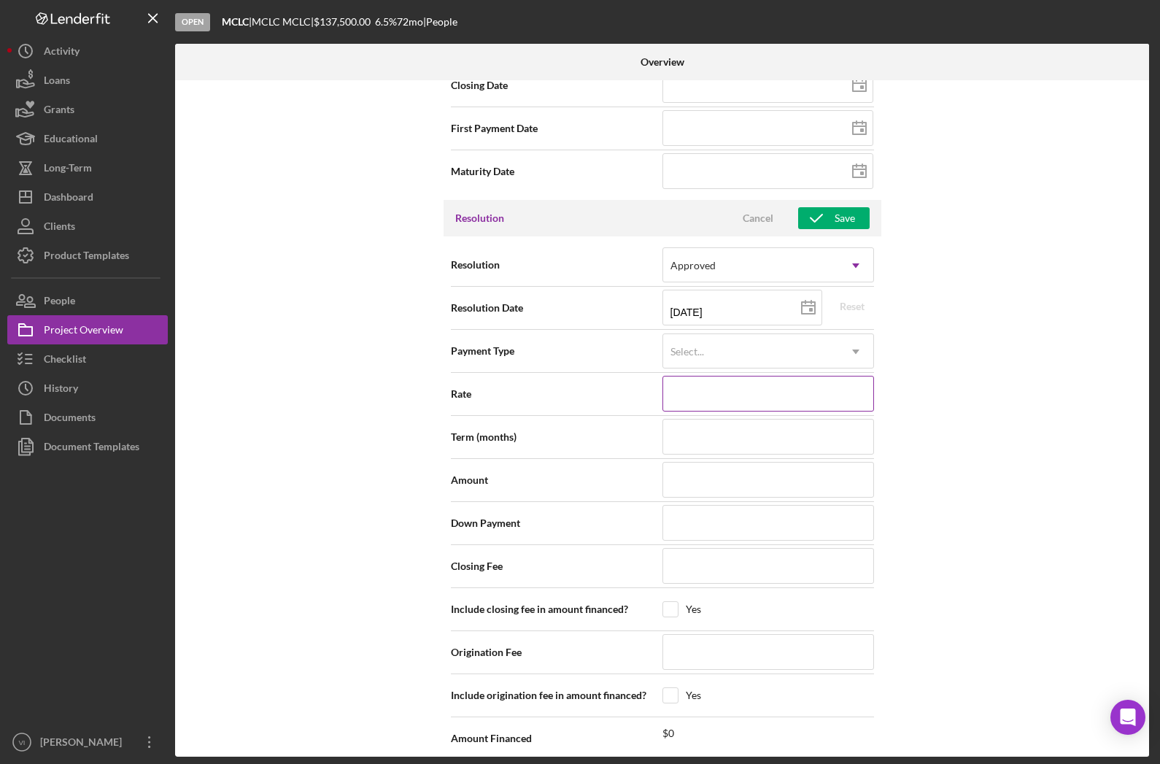
click at [787, 389] on input at bounding box center [768, 393] width 212 height 35
type input "6%"
type input "6.%"
type input "6.5%"
click at [818, 434] on input at bounding box center [768, 436] width 212 height 35
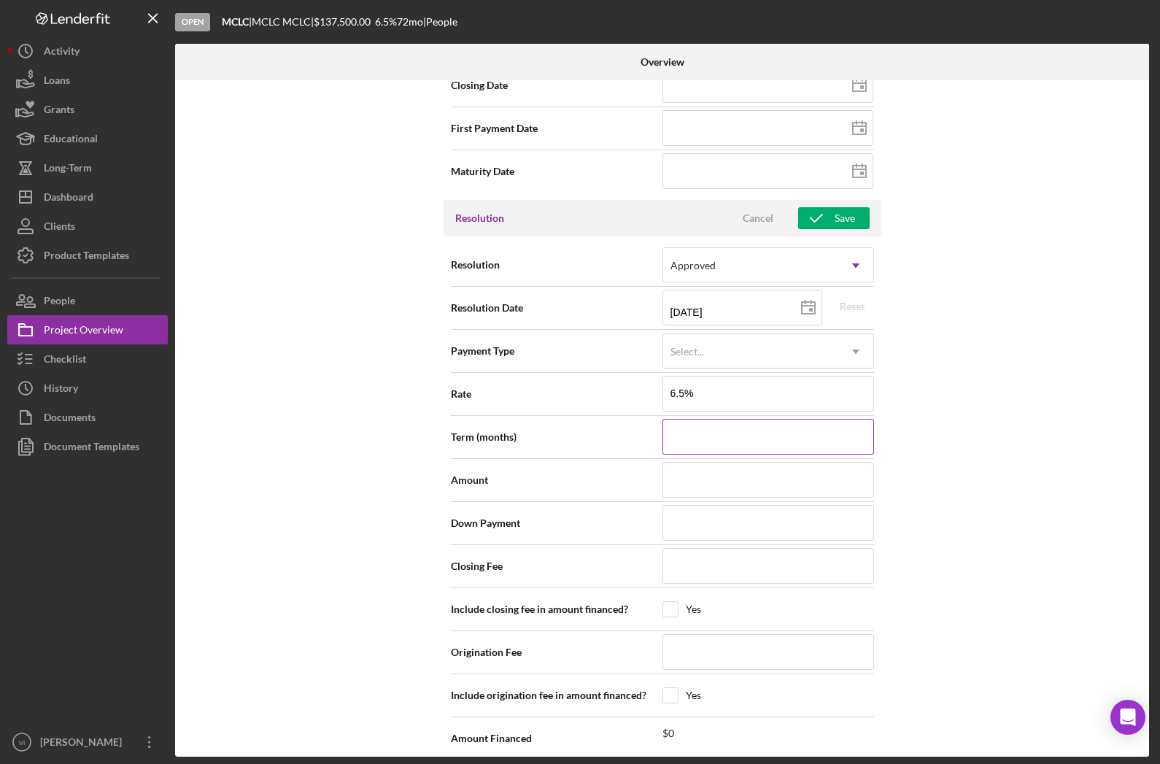
type input "6.500%"
type input "7"
type input "72"
click at [807, 480] on input at bounding box center [768, 479] width 212 height 35
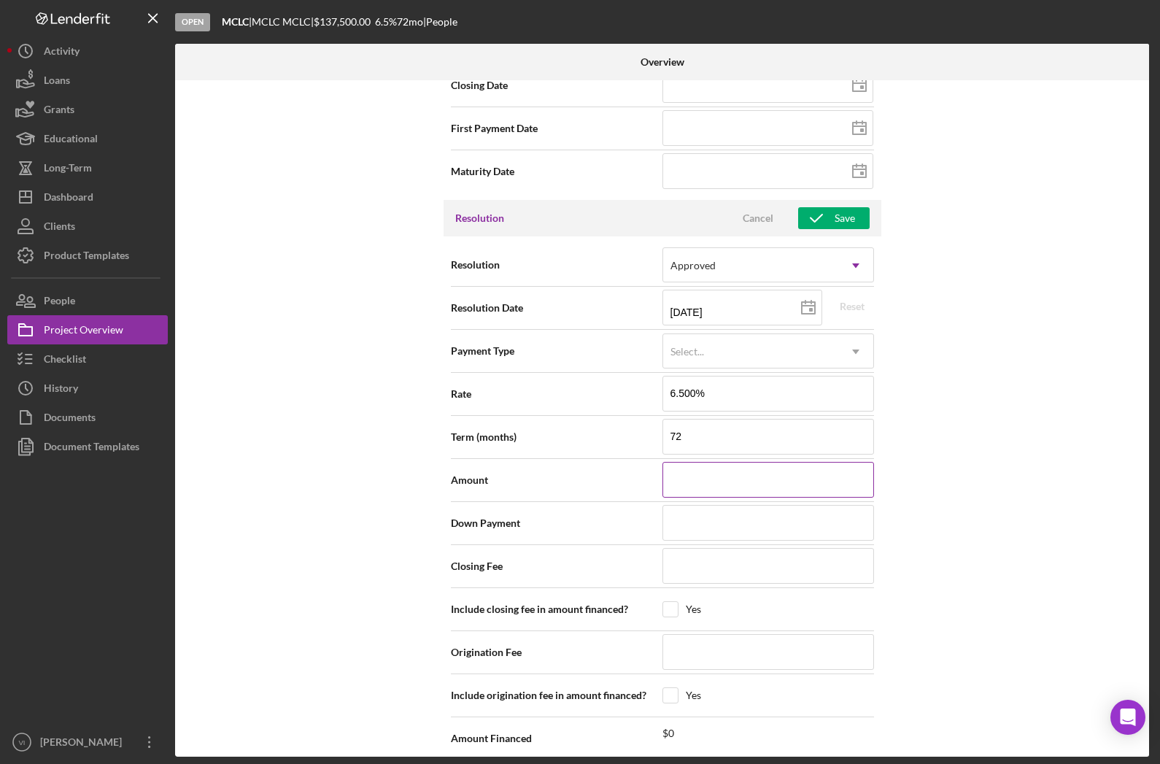
type input "$1"
type input "$13"
type input "$136"
type input "$1,368"
type input "$13,681"
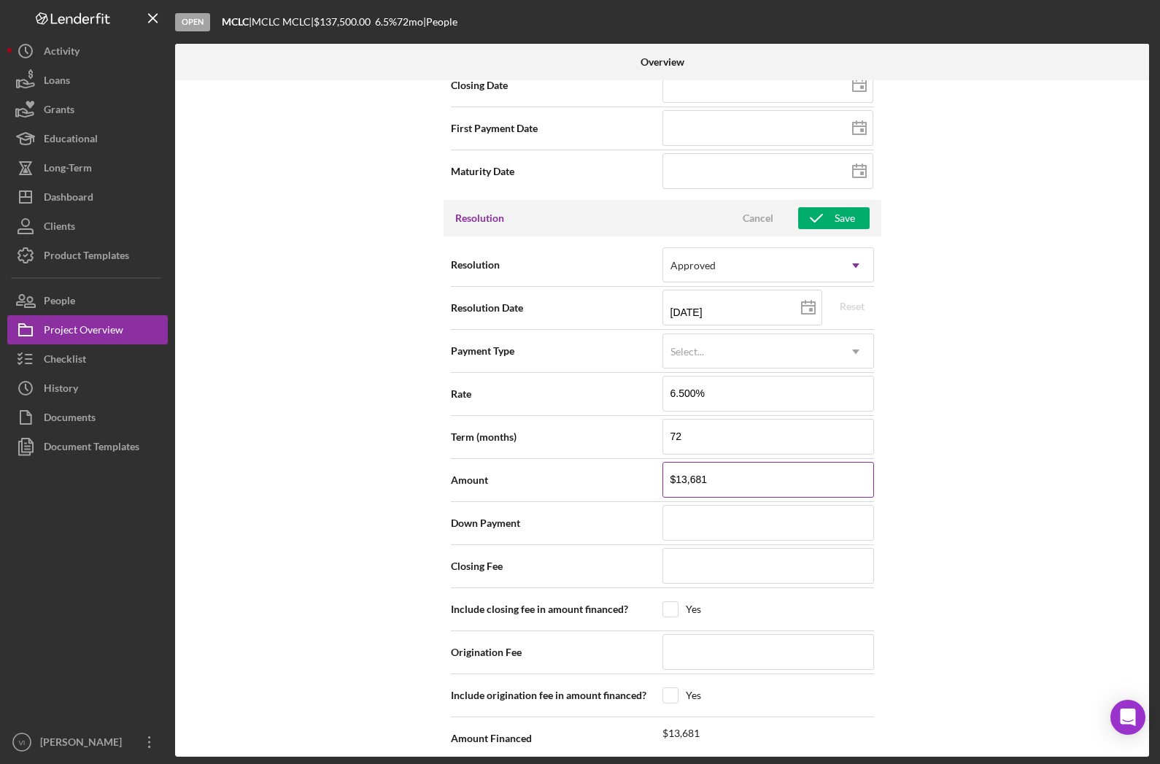
type input "$136,812"
type input "$1,368,125"
type input "$13,681,250"
click at [799, 560] on input at bounding box center [768, 565] width 212 height 35
type input "$6"
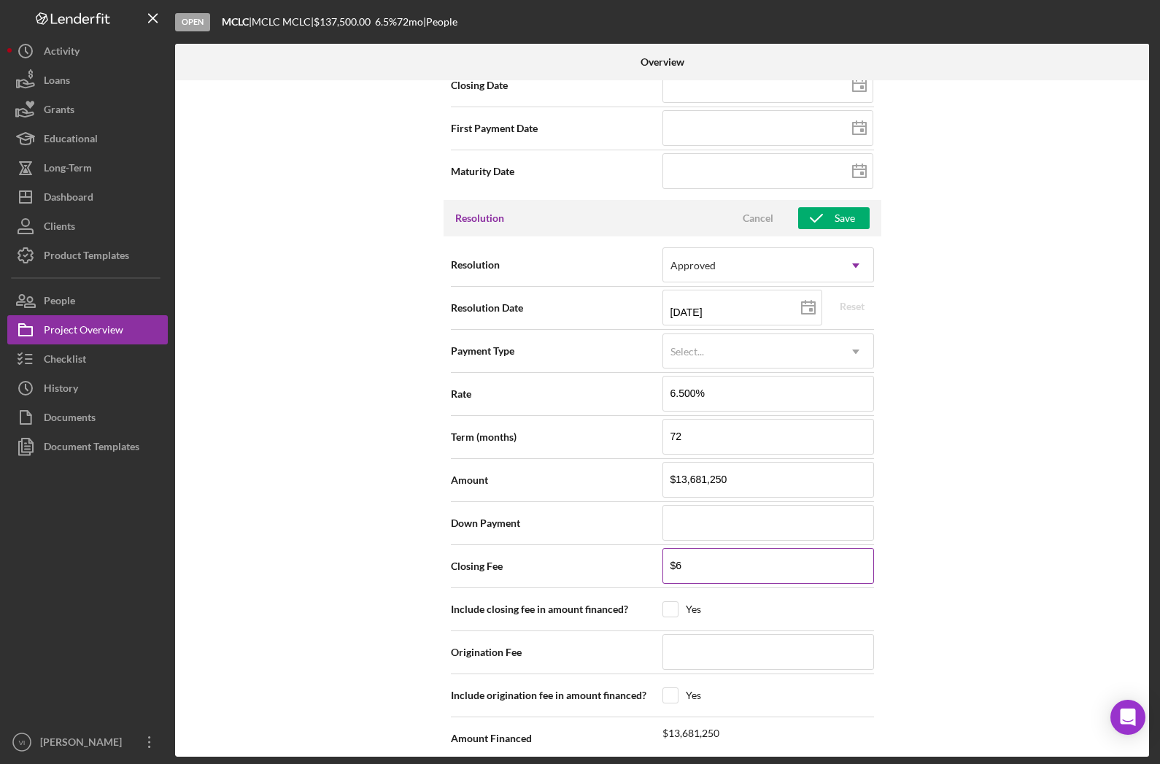
type input "$68"
type input "$687"
type input "$6,875"
type input "$68,750"
type input "$6,875"
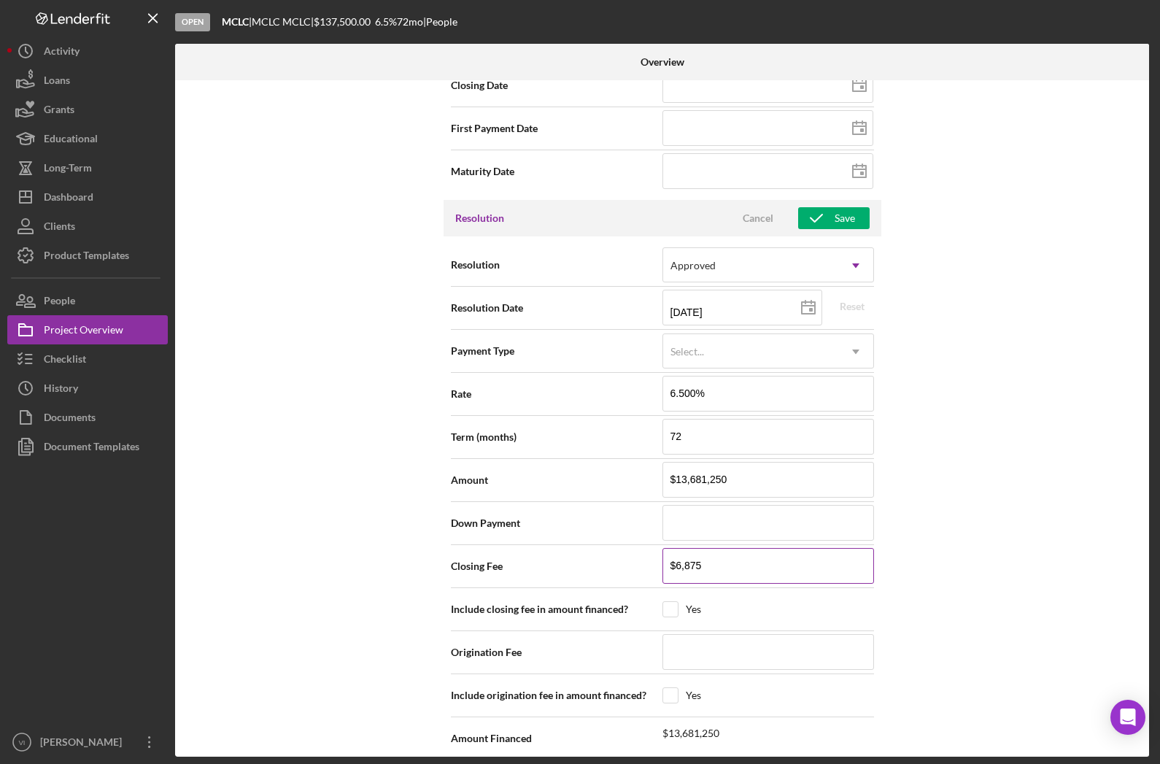
type input "$687"
click at [987, 560] on div "Internal Workflow Stage Open Icon/Dropdown Arrow Archive (can unarchive later i…" at bounding box center [662, 418] width 974 height 676
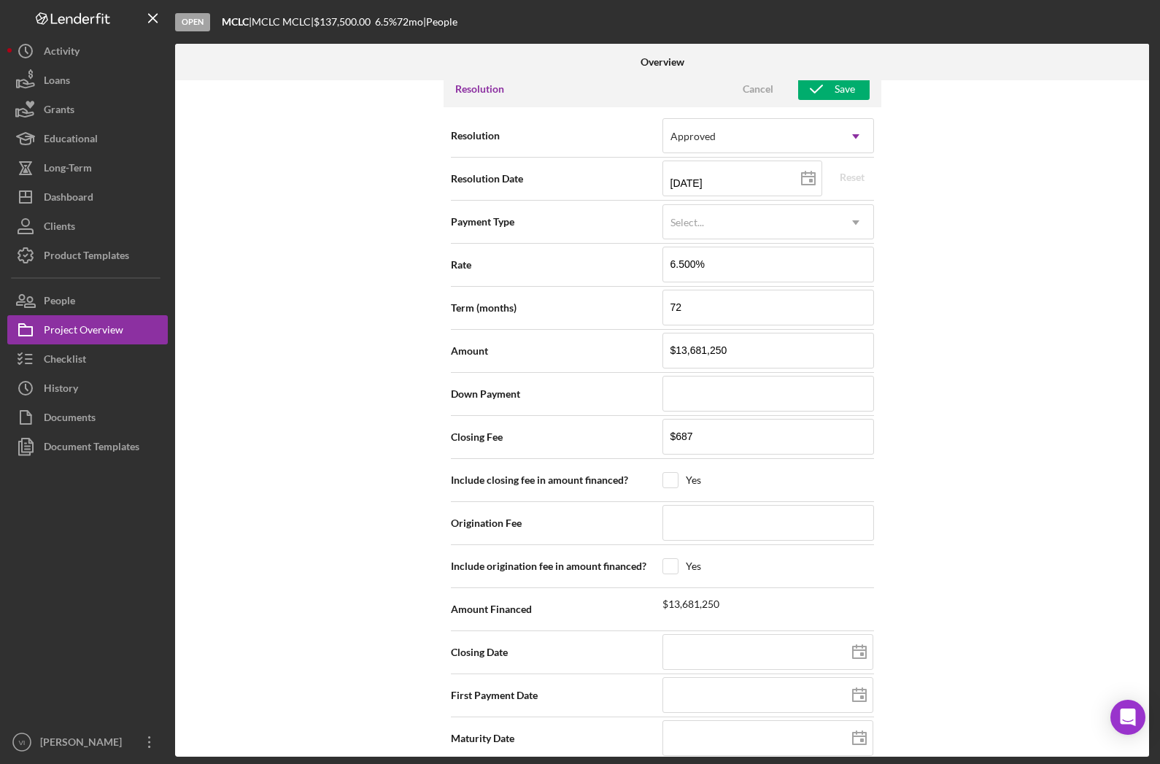
scroll to position [1901, 0]
click at [824, 352] on input "$13,681,250" at bounding box center [768, 350] width 212 height 35
click at [1019, 438] on div "Internal Workflow Stage Open Icon/Dropdown Arrow Archive (can unarchive later i…" at bounding box center [662, 418] width 974 height 676
click at [819, 412] on input at bounding box center [768, 393] width 212 height 35
click at [819, 448] on input "$687" at bounding box center [768, 437] width 212 height 35
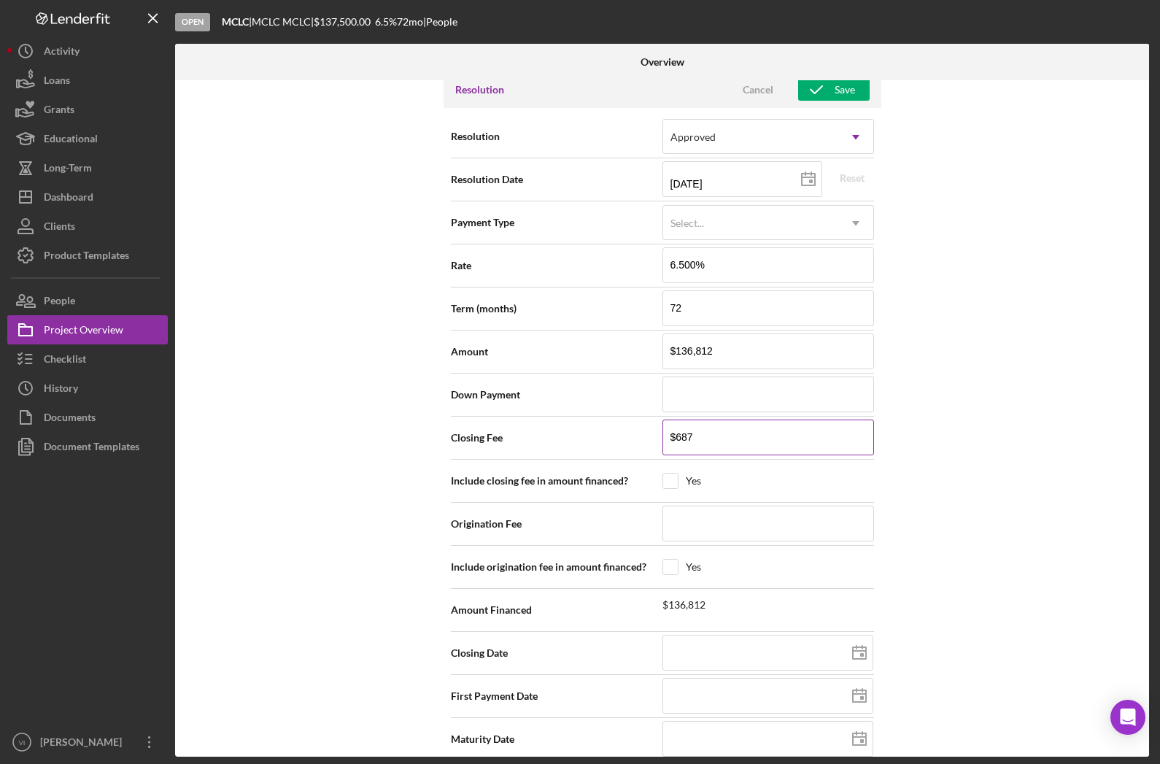
click at [802, 454] on input "$687" at bounding box center [768, 437] width 212 height 35
click at [835, 526] on input at bounding box center [768, 523] width 212 height 35
click at [961, 564] on div "Internal Workflow Stage Open Icon/Dropdown Arrow Archive (can unarchive later i…" at bounding box center [662, 418] width 974 height 676
click at [676, 560] on input "checkbox" at bounding box center [670, 567] width 15 height 15
click at [824, 523] on input "$687" at bounding box center [768, 523] width 212 height 35
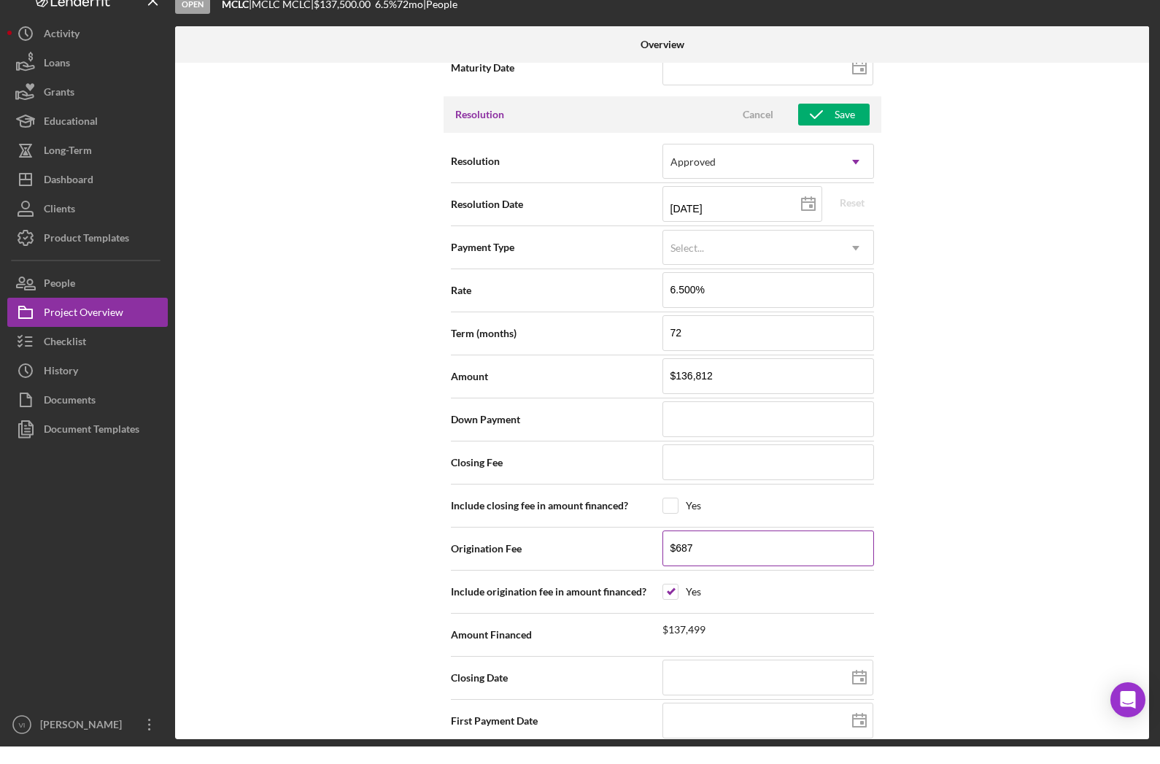
scroll to position [1805, 0]
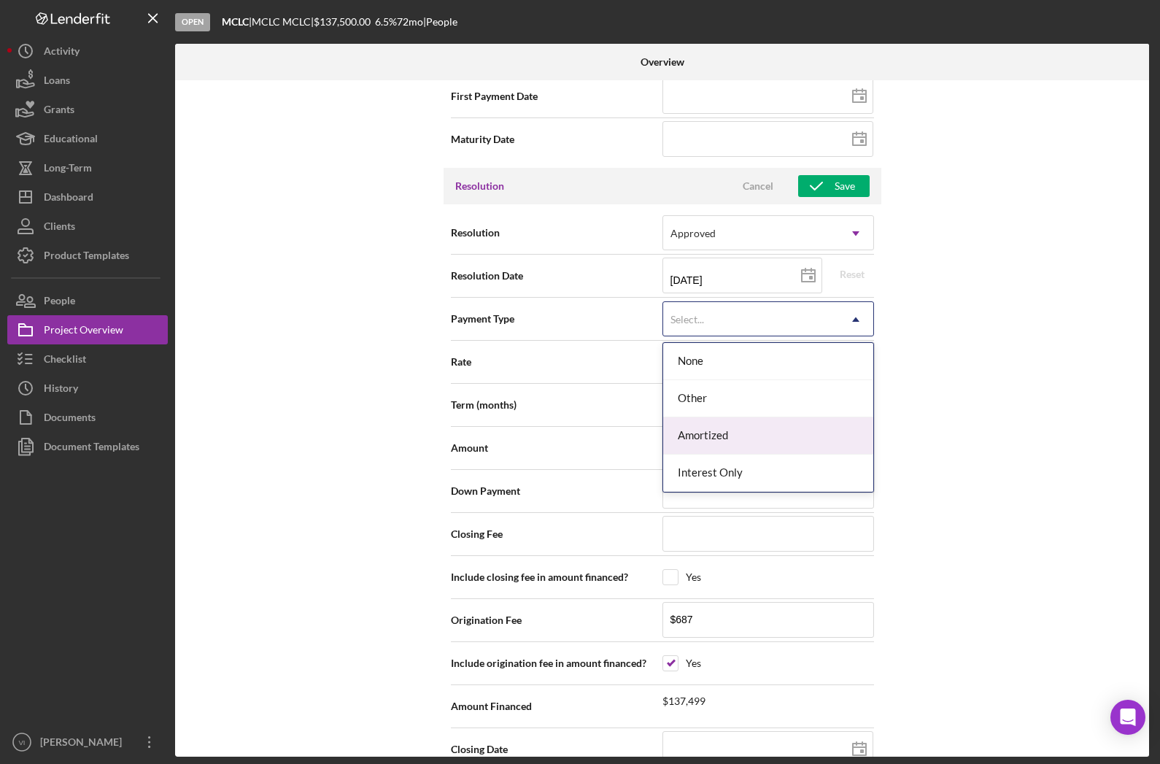
click at [795, 417] on div "Amortized" at bounding box center [768, 435] width 210 height 37
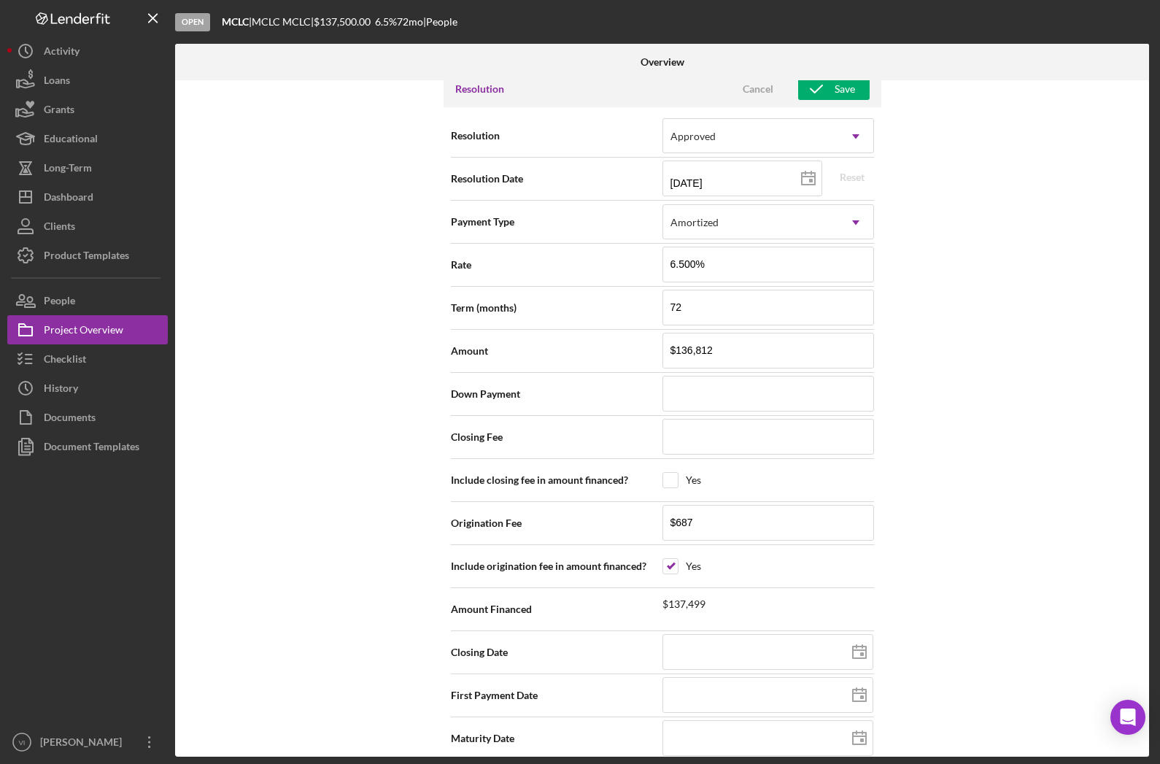
scroll to position [1901, 0]
click at [857, 646] on line at bounding box center [857, 647] width 0 height 3
click at [857, 637] on icon at bounding box center [859, 653] width 36 height 36
click at [855, 647] on polygon at bounding box center [859, 653] width 13 height 12
click at [813, 635] on input at bounding box center [767, 652] width 211 height 35
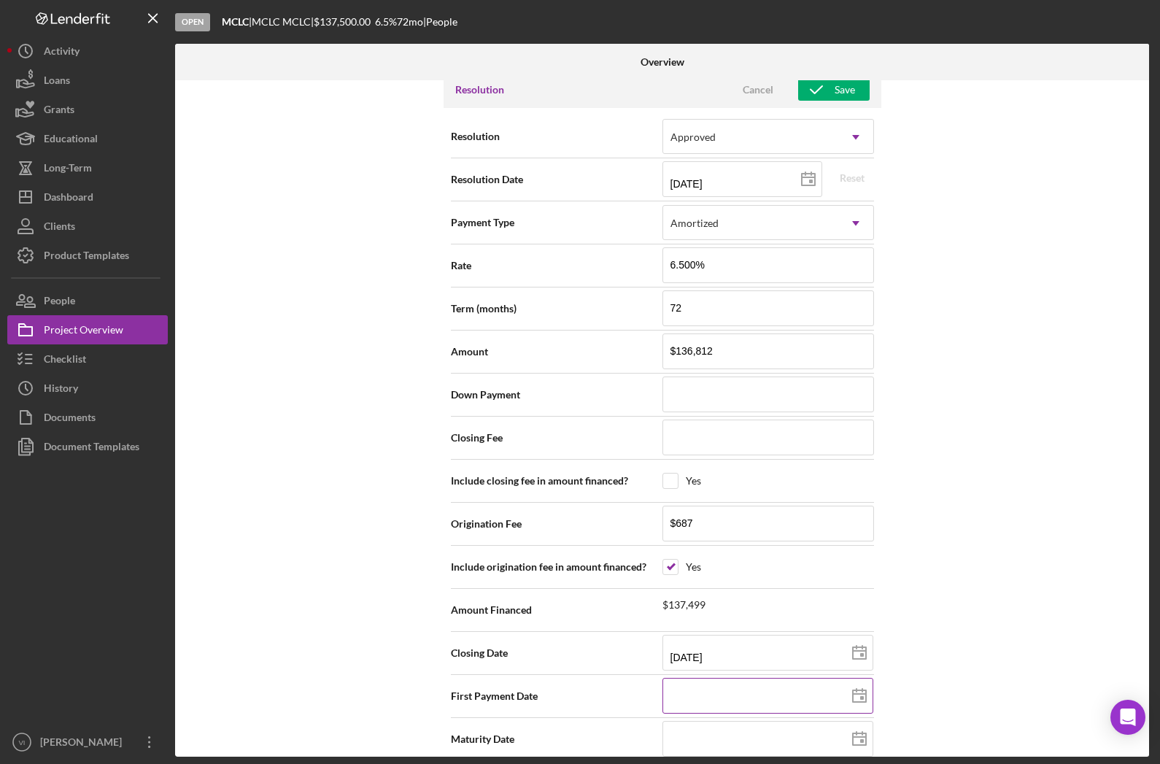
click at [803, 678] on input at bounding box center [767, 695] width 211 height 35
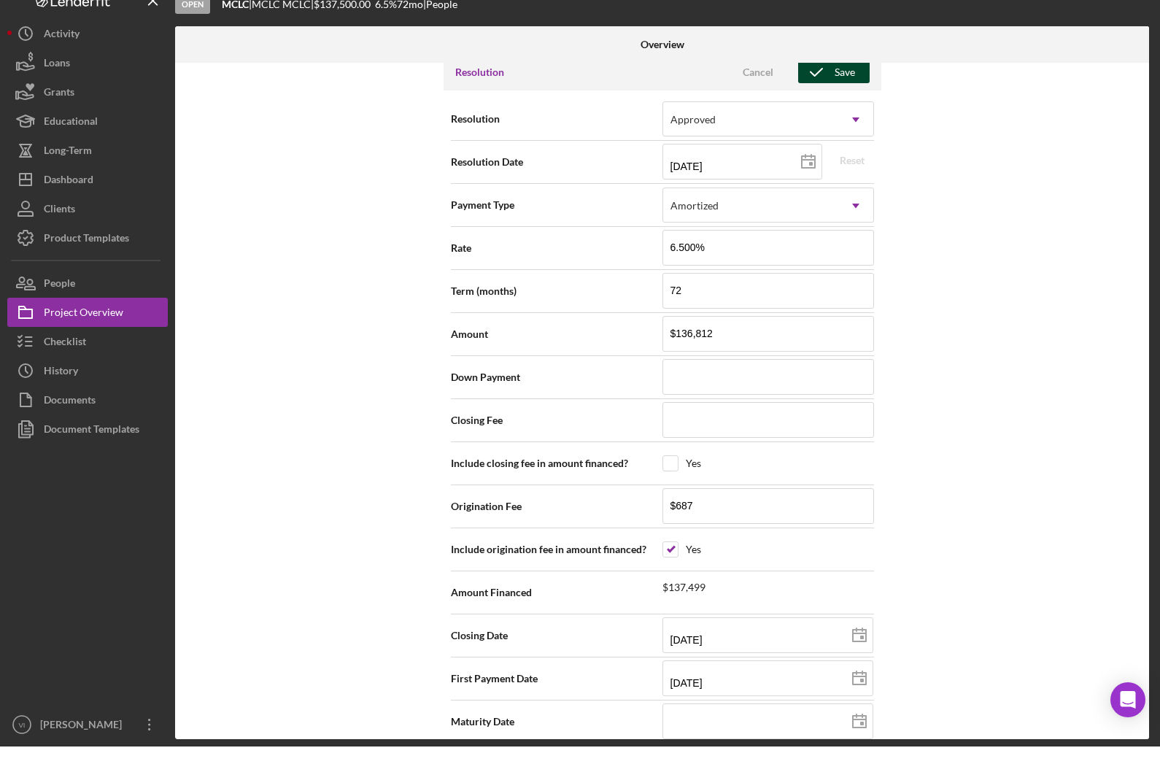
click at [835, 79] on div "Save" at bounding box center [845, 90] width 20 height 22
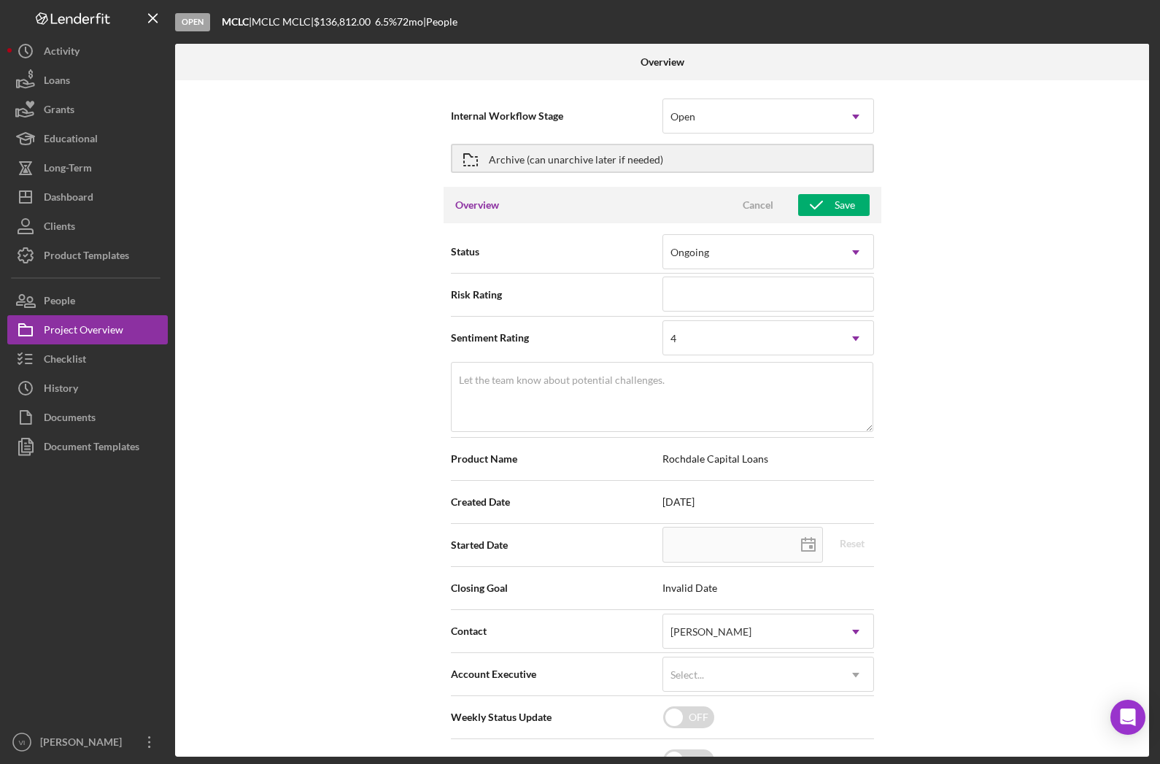
scroll to position [0, 0]
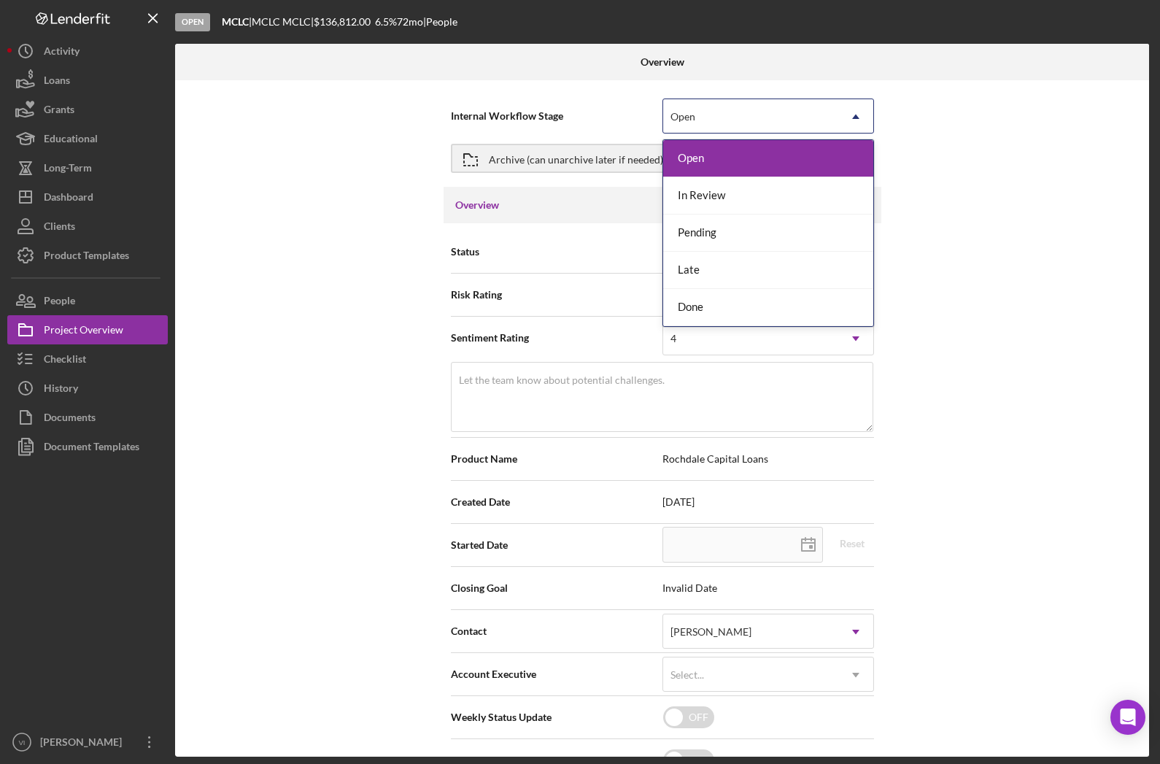
click at [770, 289] on div "Done" at bounding box center [768, 307] width 210 height 37
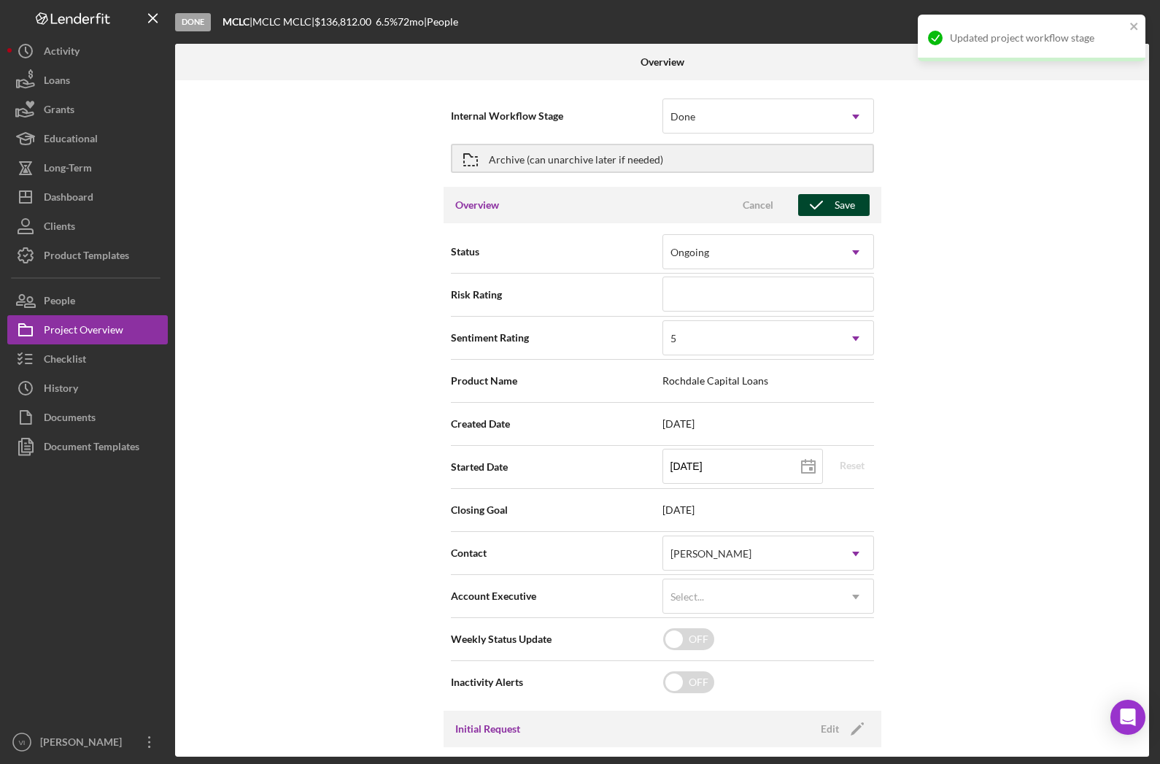
click at [832, 187] on icon "button" at bounding box center [816, 205] width 36 height 36
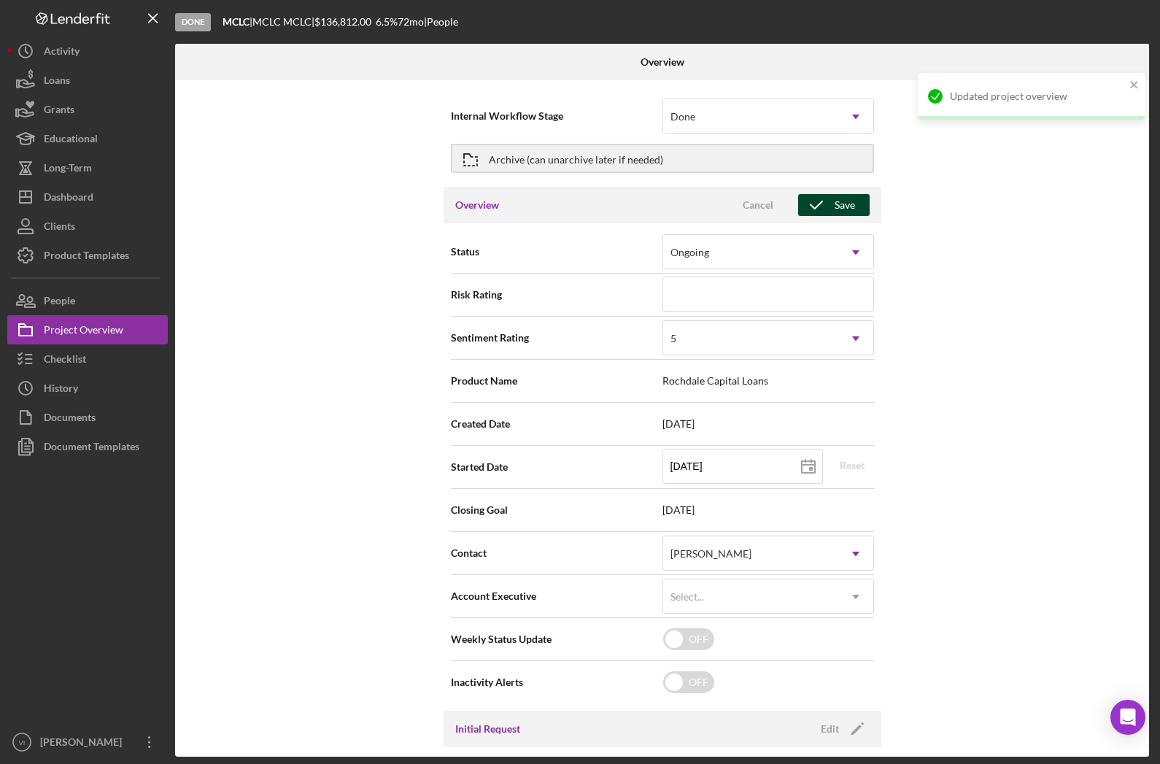
click at [915, 255] on div "Internal Workflow Stage Done Icon/Dropdown Arrow Archive (can unarchive later i…" at bounding box center [662, 418] width 974 height 676
click at [909, 239] on div "Internal Workflow Stage Done Icon/Dropdown Arrow Archive (can unarchive later i…" at bounding box center [662, 418] width 974 height 676
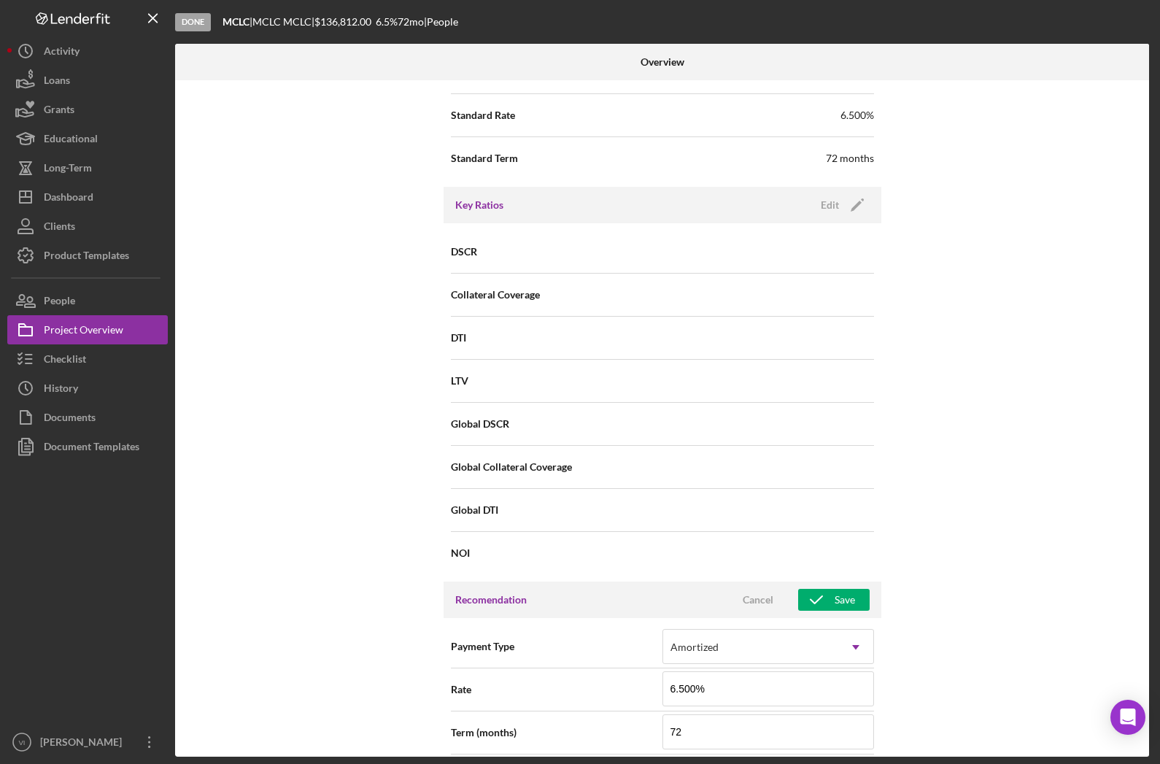
scroll to position [710, 0]
